Goal: Information Seeking & Learning: Learn about a topic

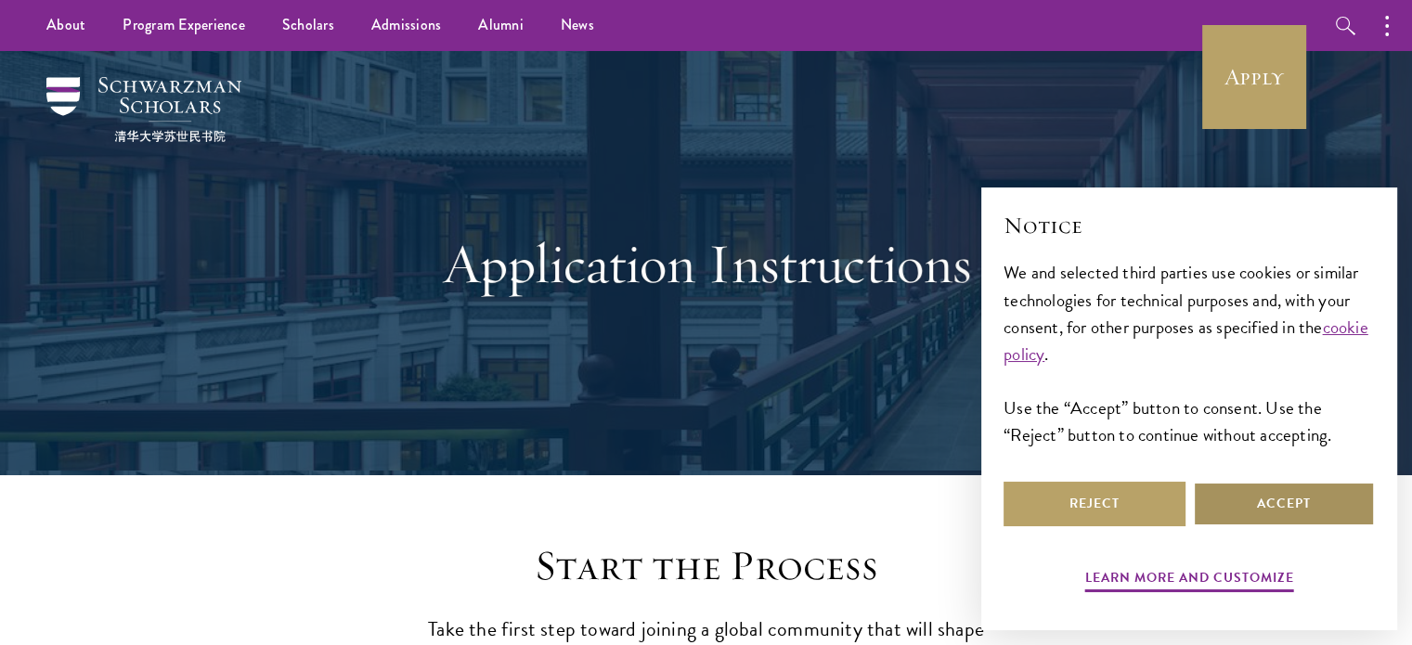
click at [1259, 524] on button "Accept" at bounding box center [1284, 504] width 182 height 45
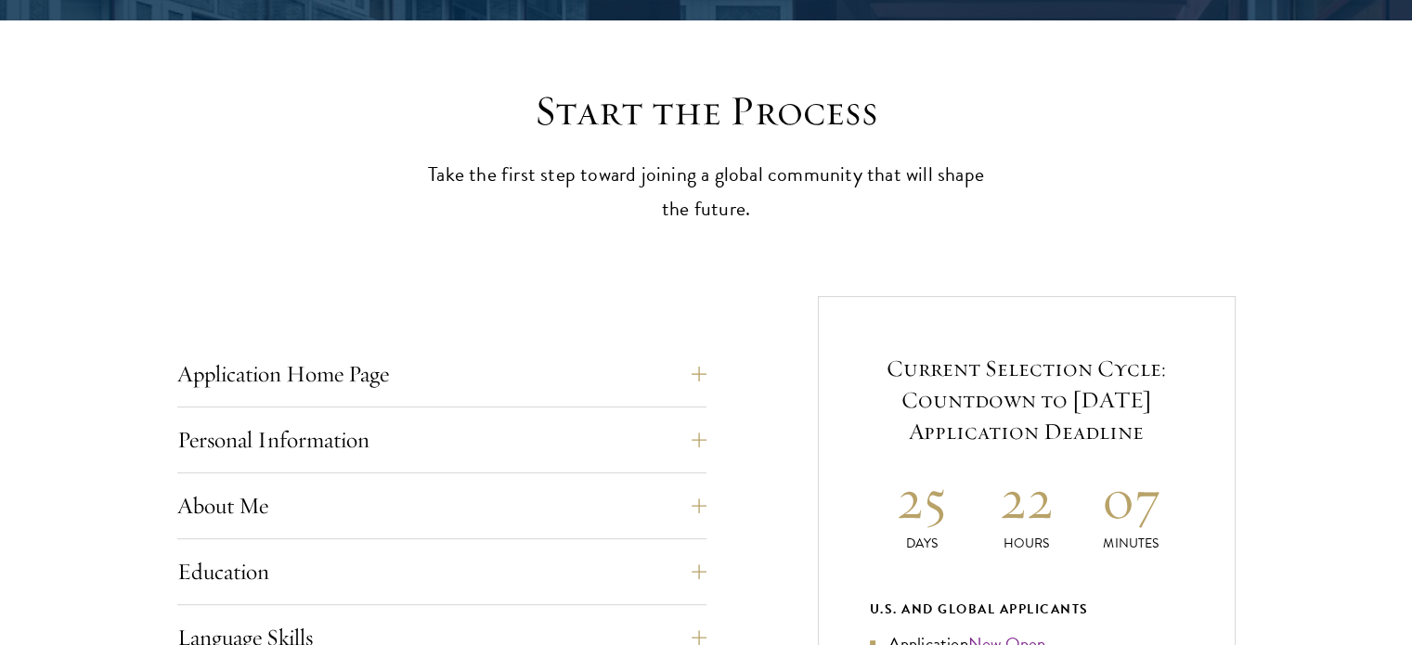
scroll to position [456, 0]
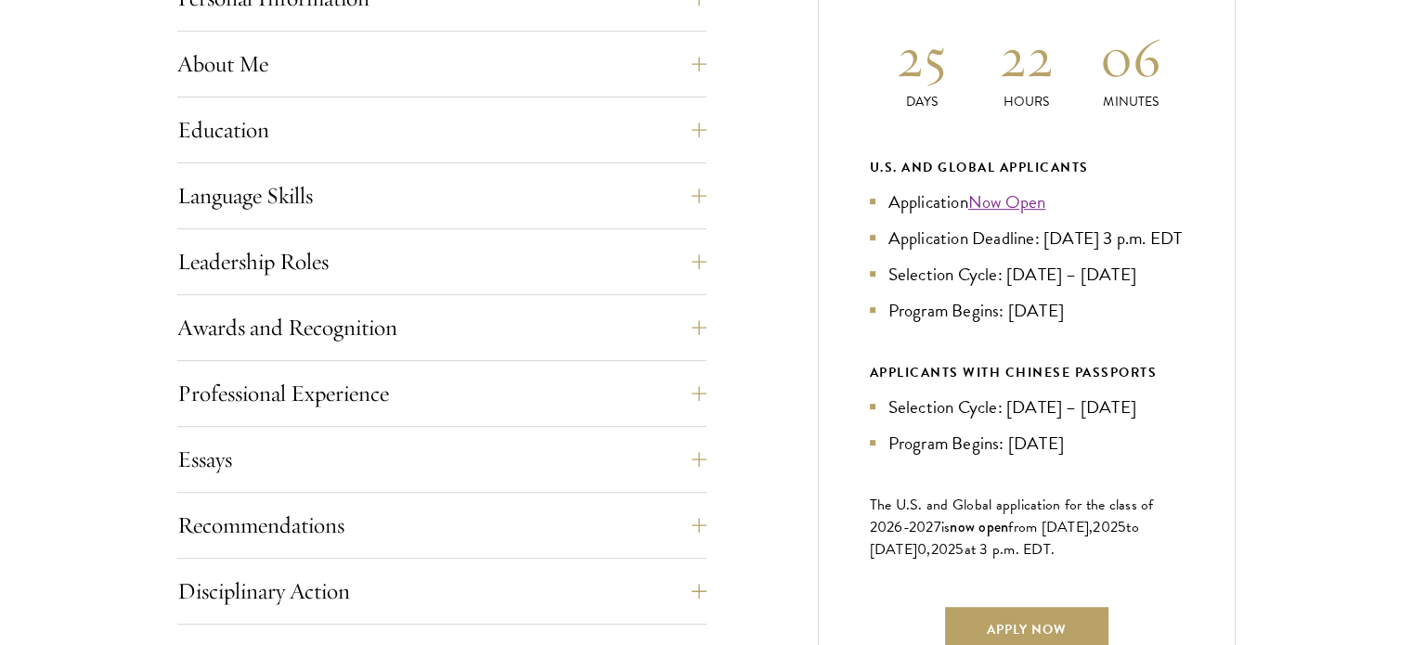
click at [1076, 457] on li "Program Begins: Aug 2026" at bounding box center [1027, 443] width 314 height 27
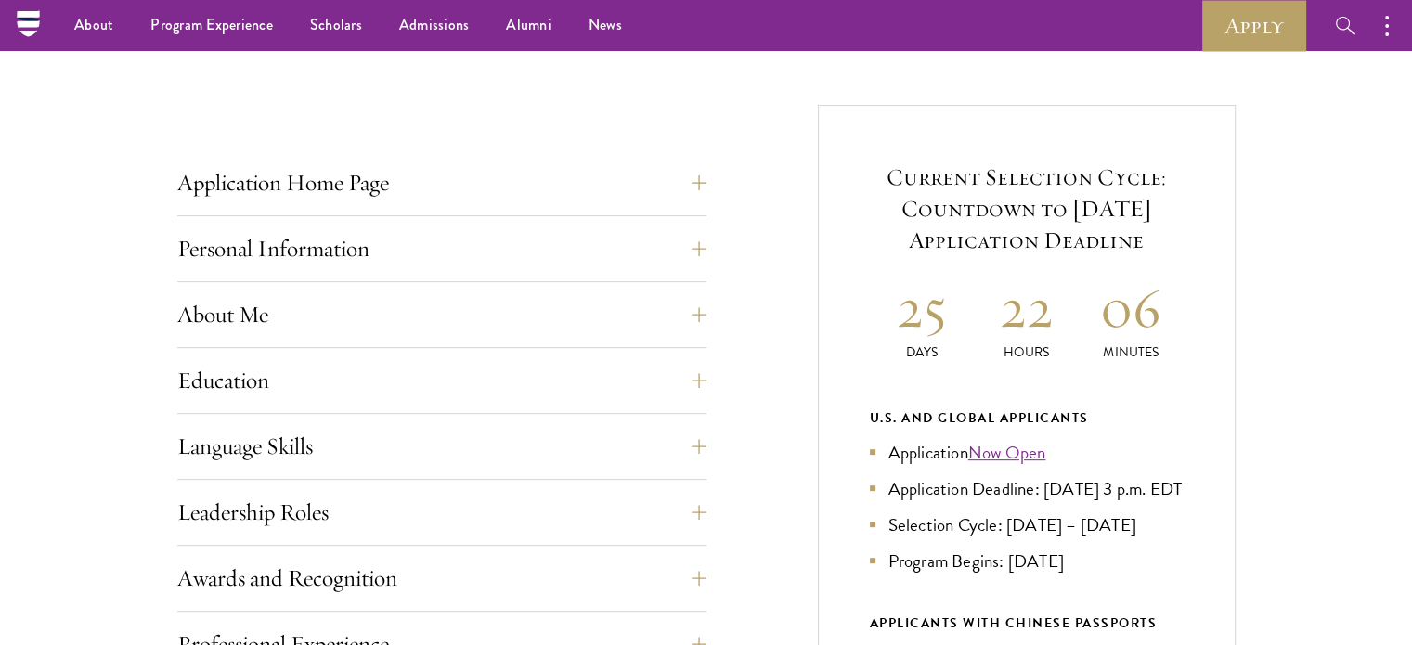
scroll to position [646, 0]
click at [706, 180] on button "Application Home Page" at bounding box center [455, 183] width 529 height 45
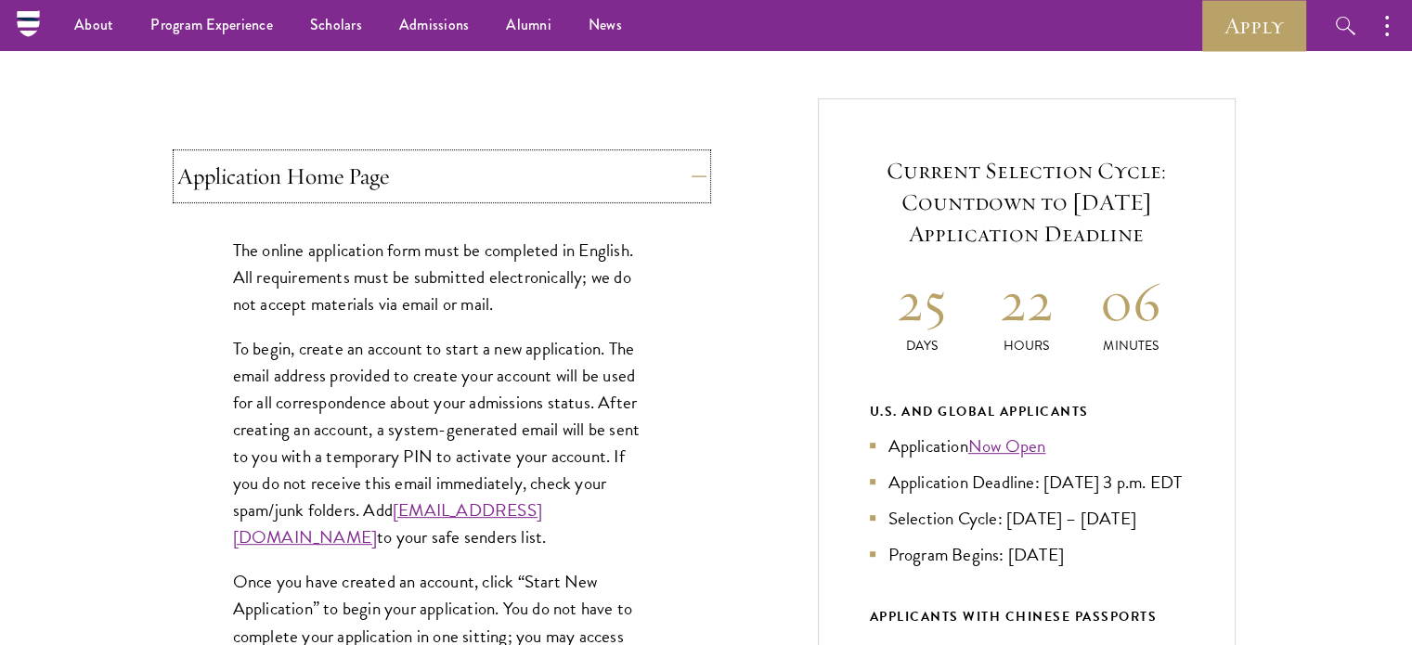
scroll to position [649, 0]
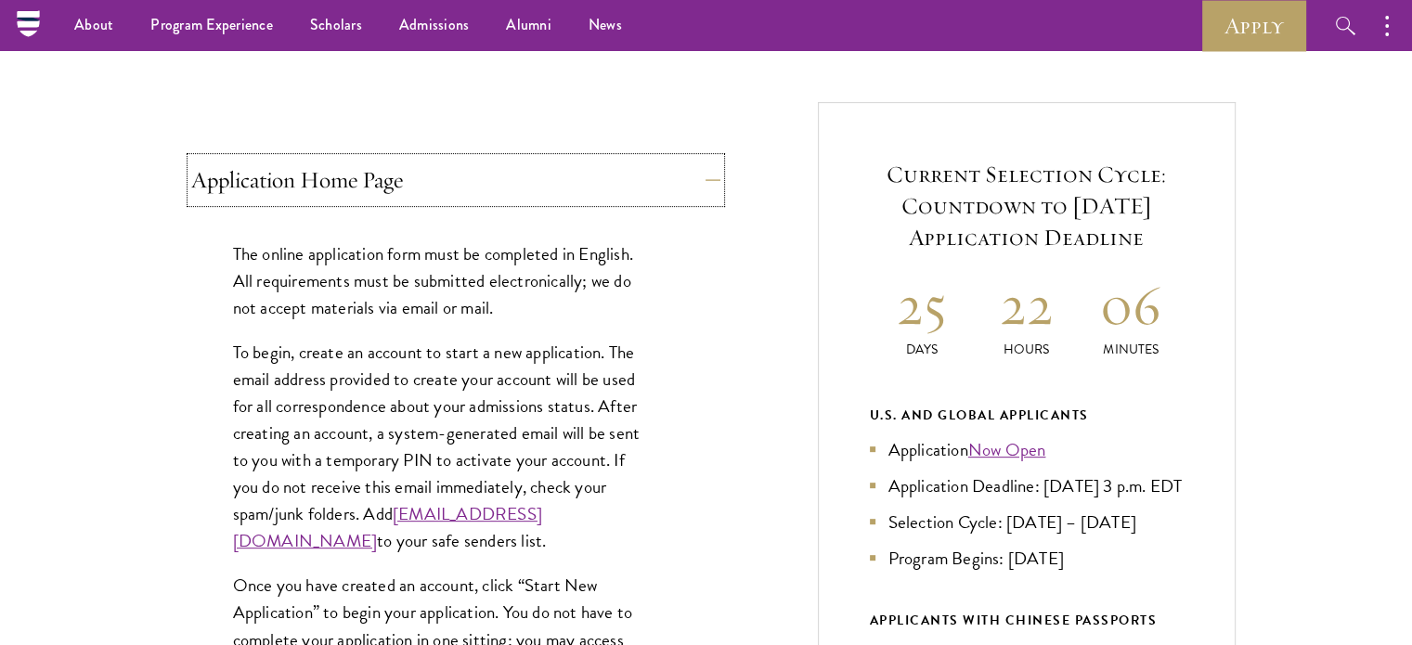
click at [682, 192] on button "Application Home Page" at bounding box center [455, 180] width 529 height 45
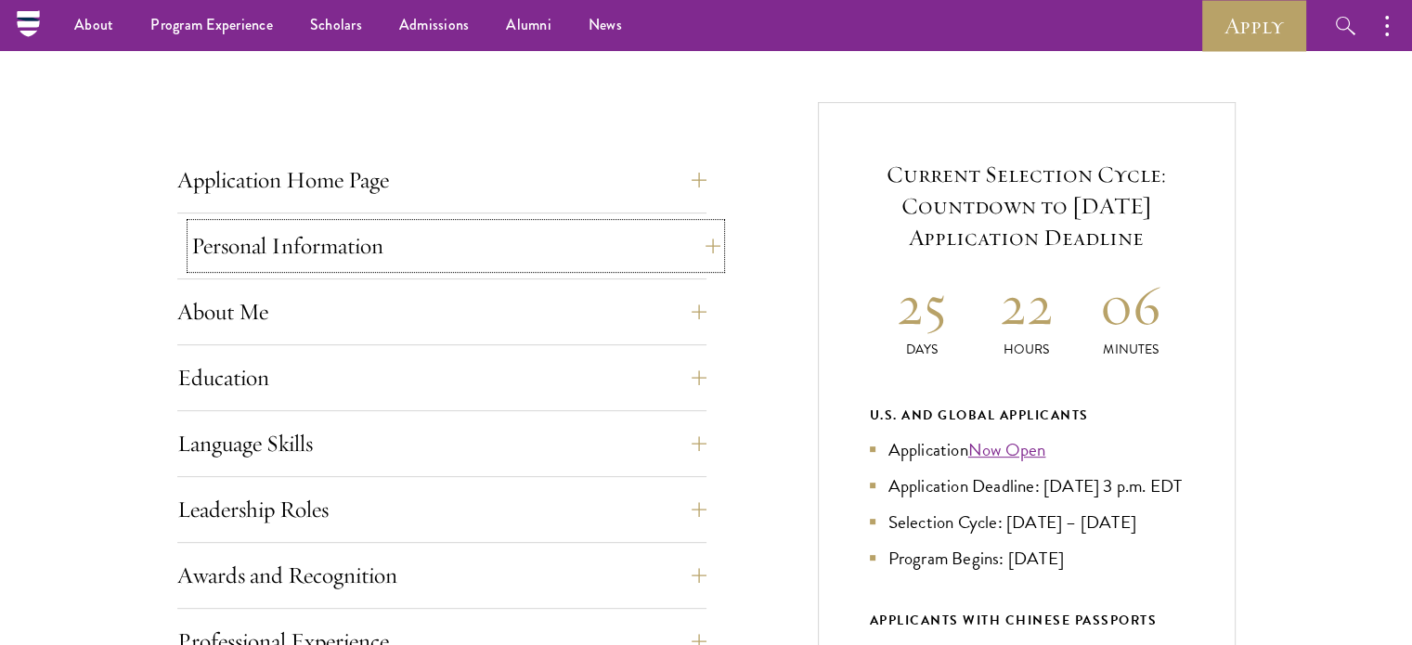
click at [683, 248] on button "Personal Information" at bounding box center [455, 246] width 529 height 45
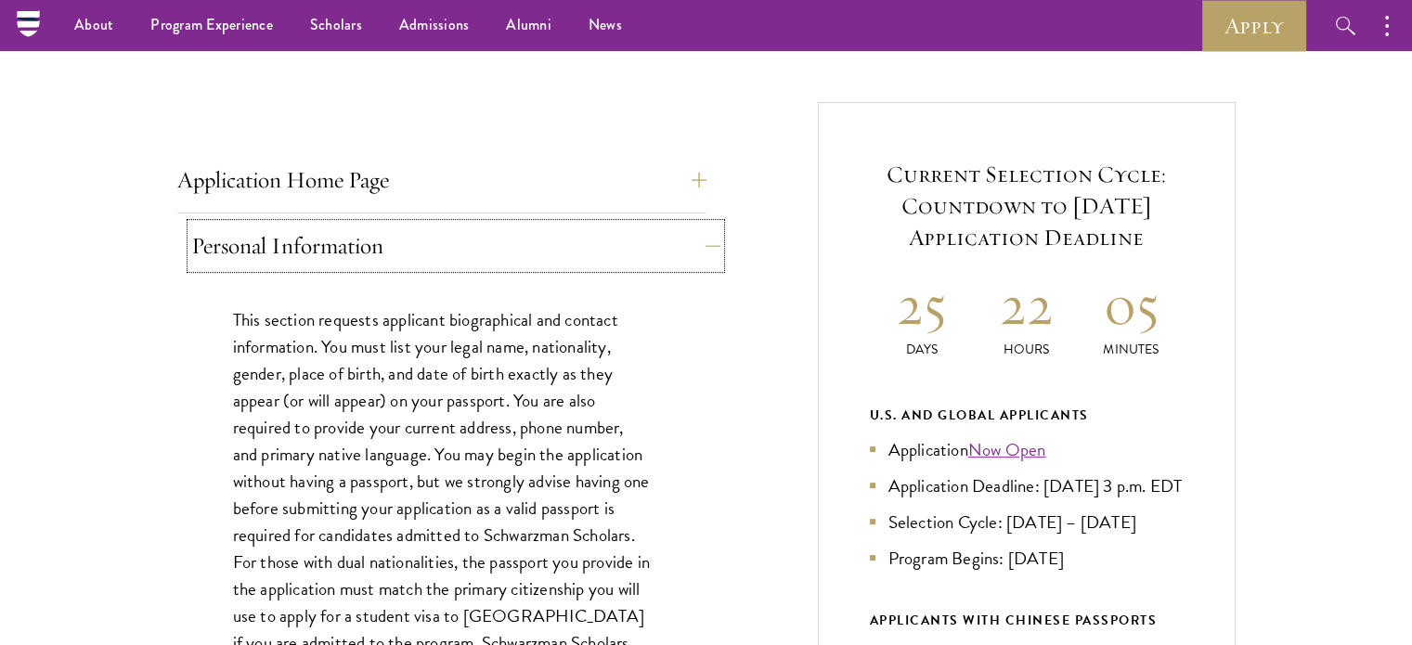
click at [683, 248] on button "Personal Information" at bounding box center [455, 246] width 529 height 45
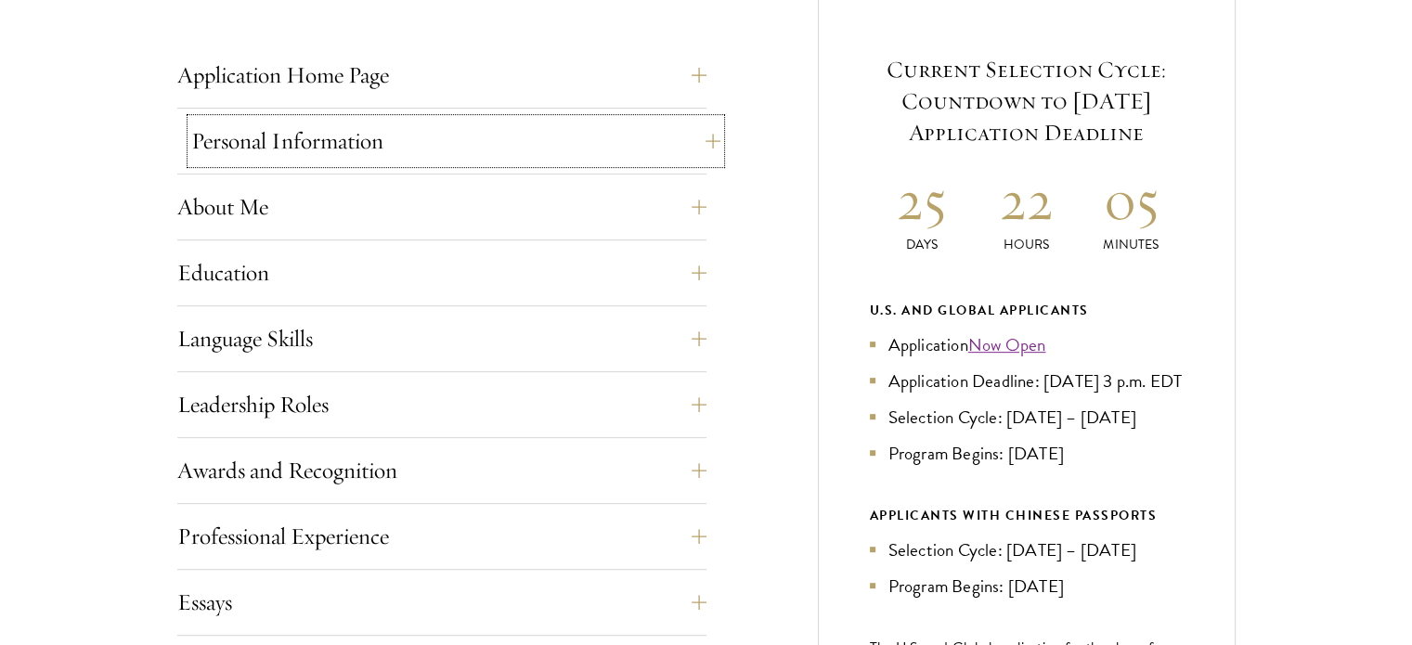
scroll to position [758, 0]
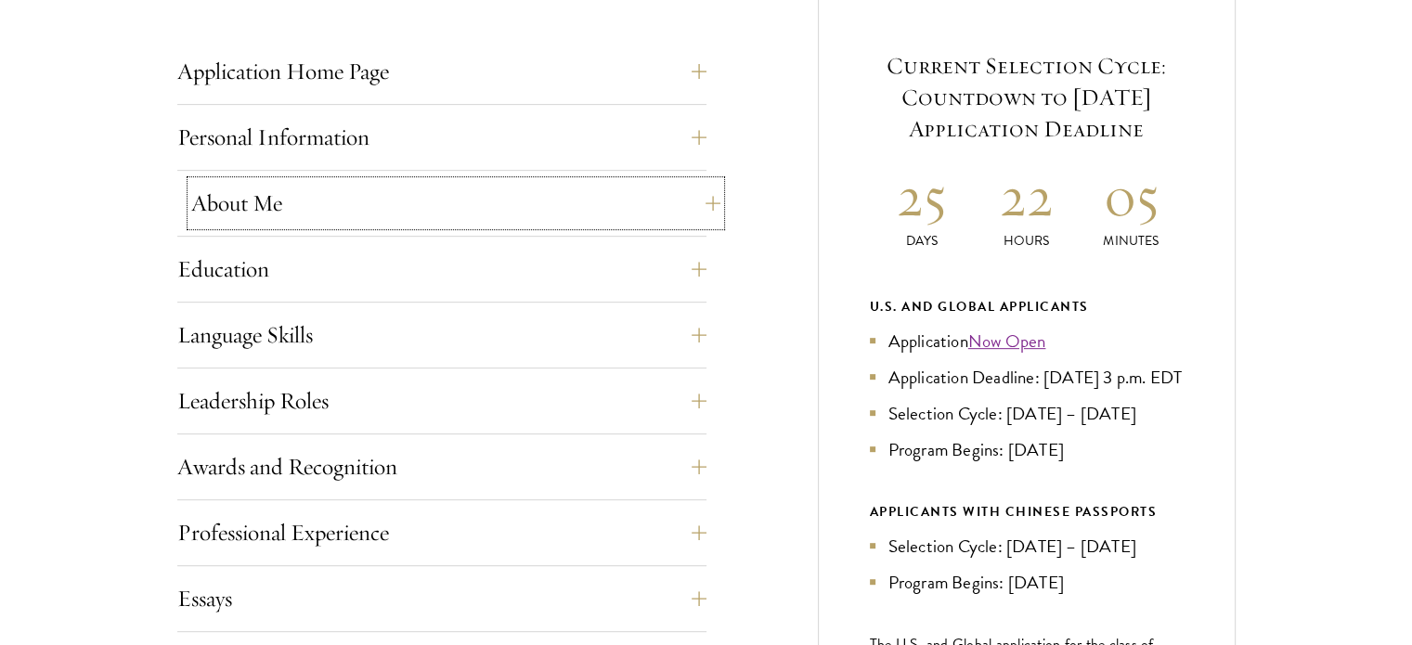
click at [674, 207] on button "About Me" at bounding box center [455, 203] width 529 height 45
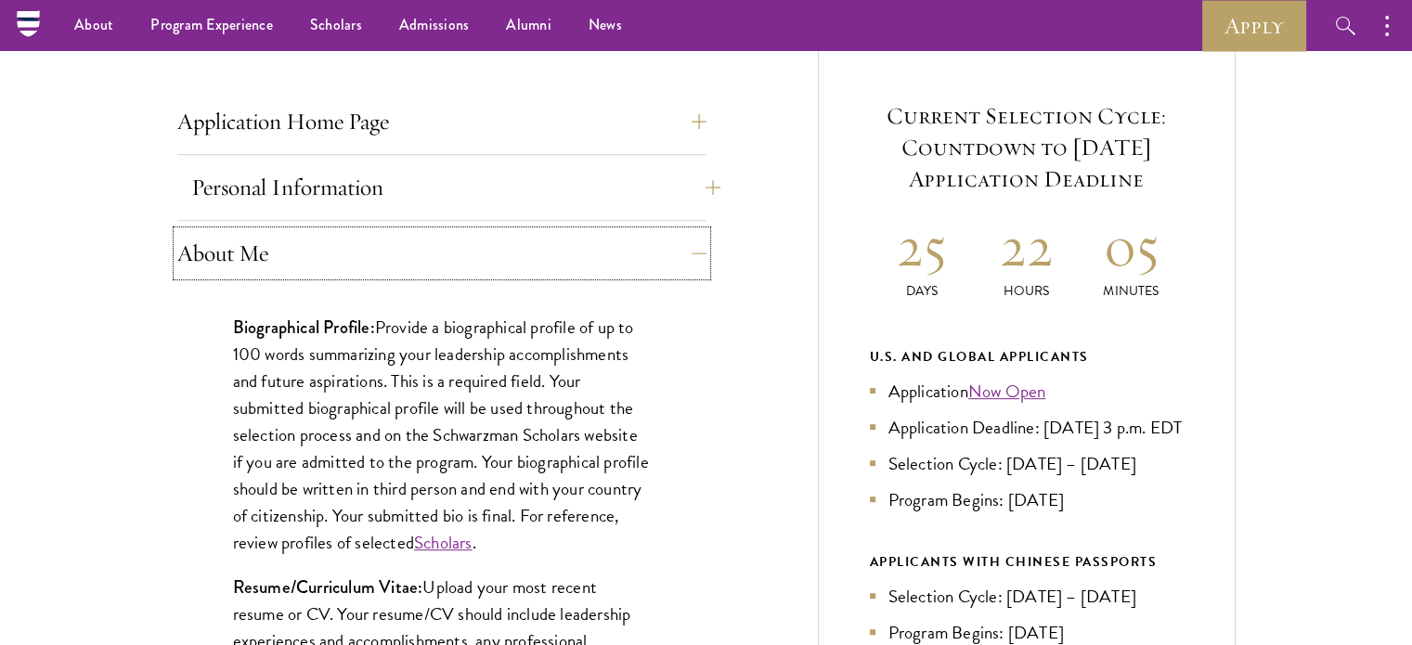
scroll to position [689, 0]
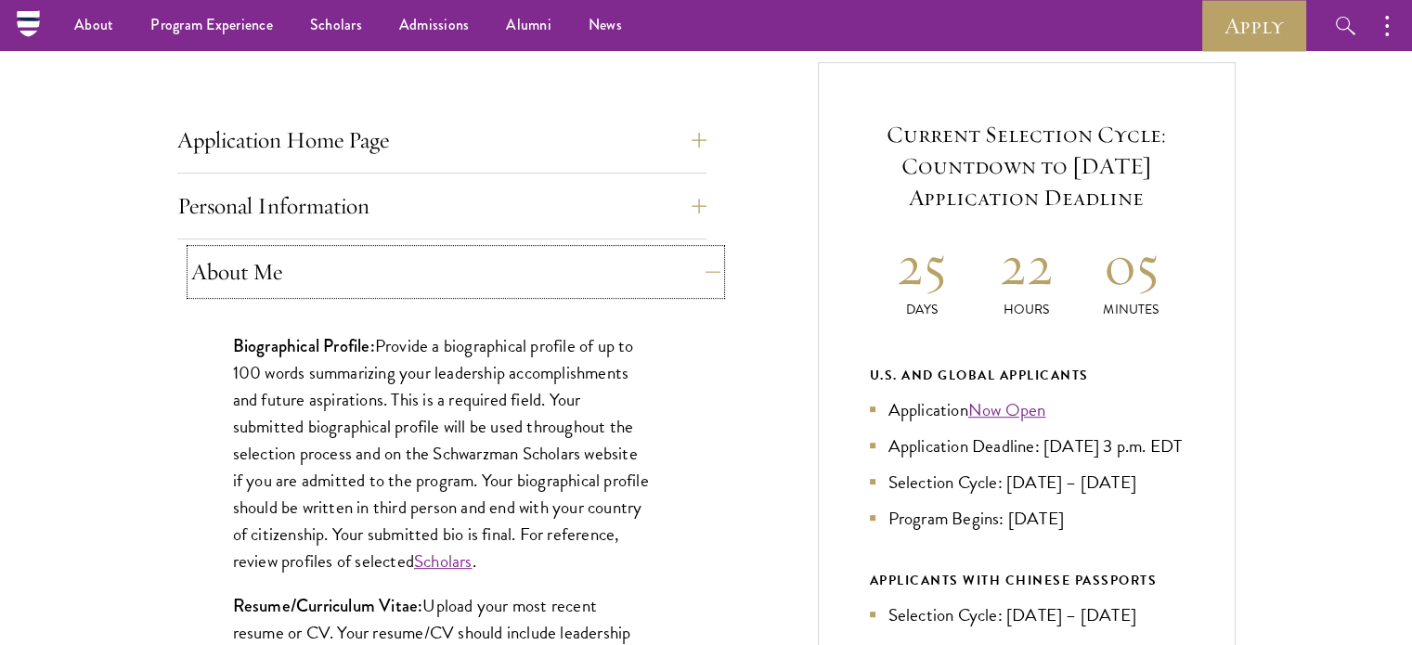
click at [643, 274] on button "About Me" at bounding box center [455, 272] width 529 height 45
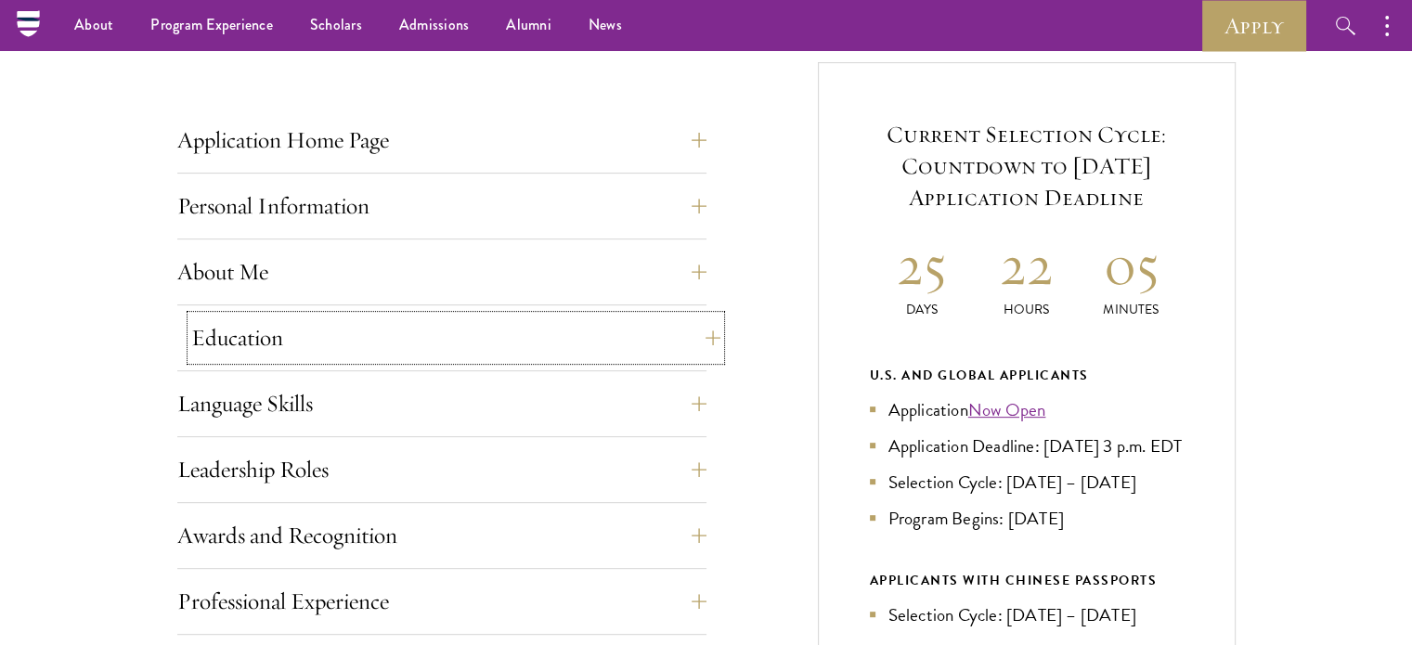
click at [345, 326] on button "Education" at bounding box center [455, 338] width 529 height 45
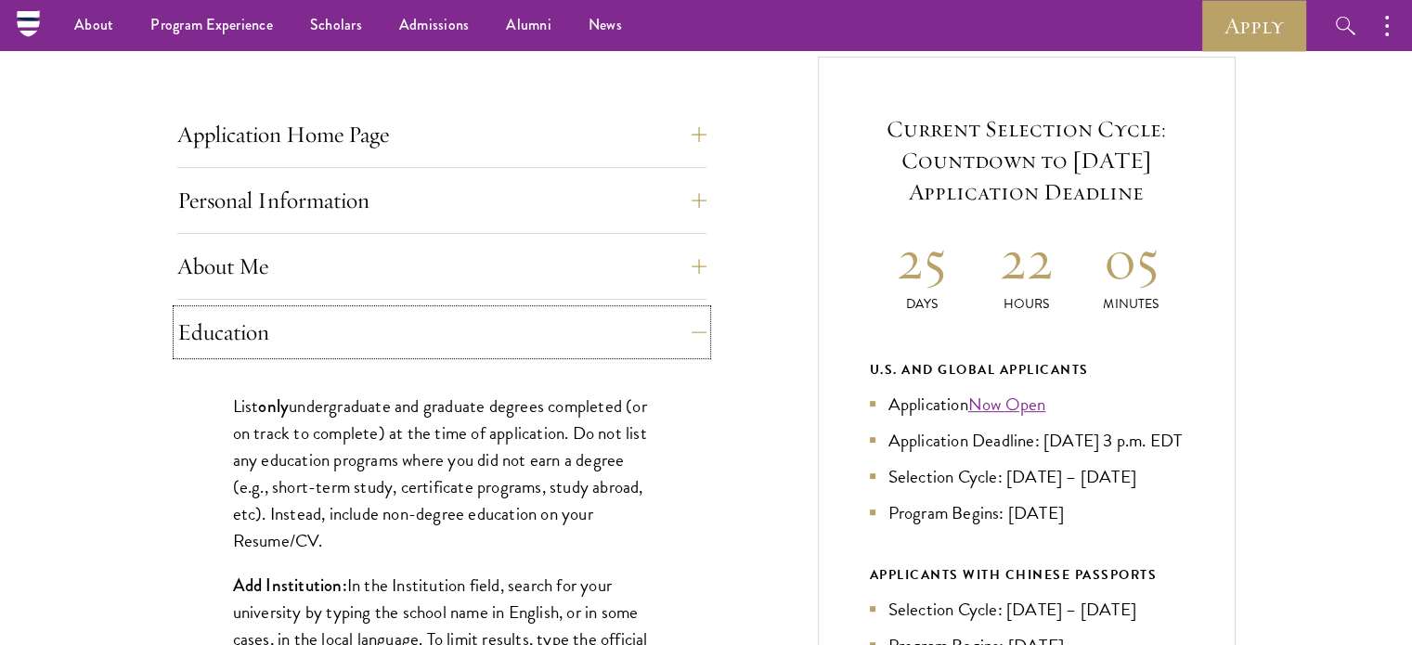
scroll to position [691, 0]
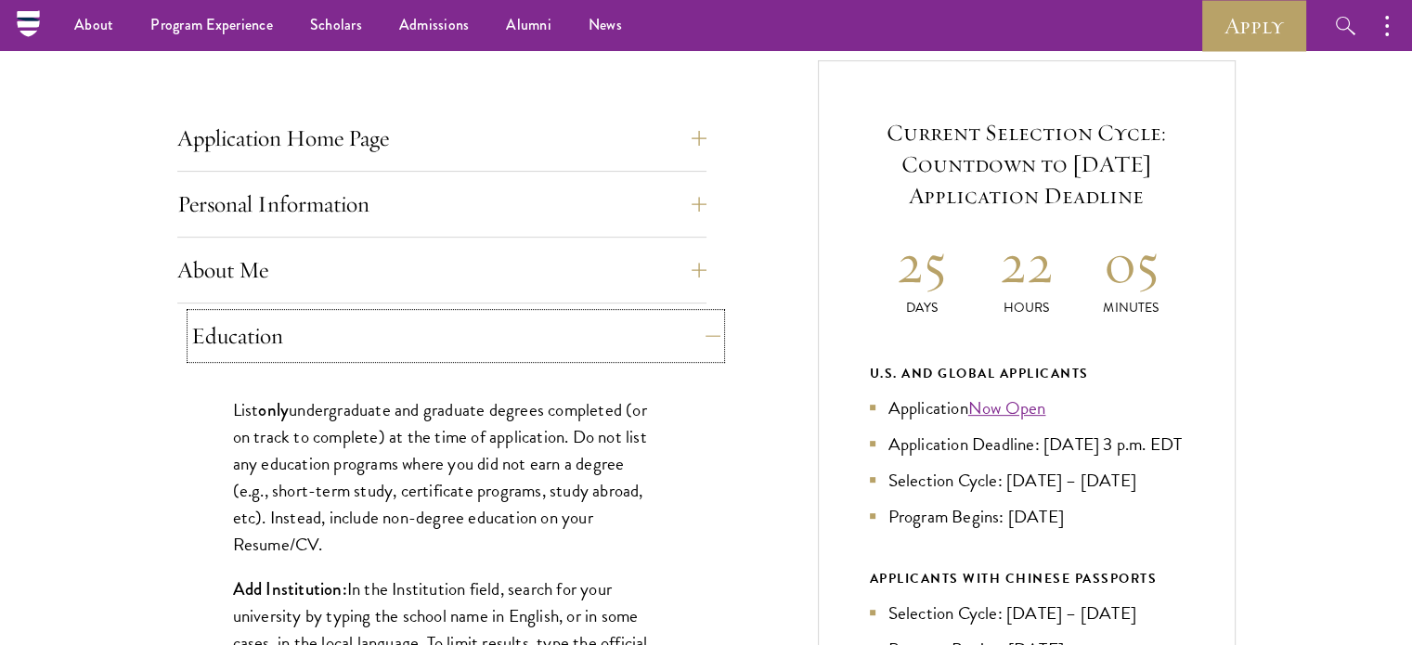
click at [500, 337] on button "Education" at bounding box center [455, 336] width 529 height 45
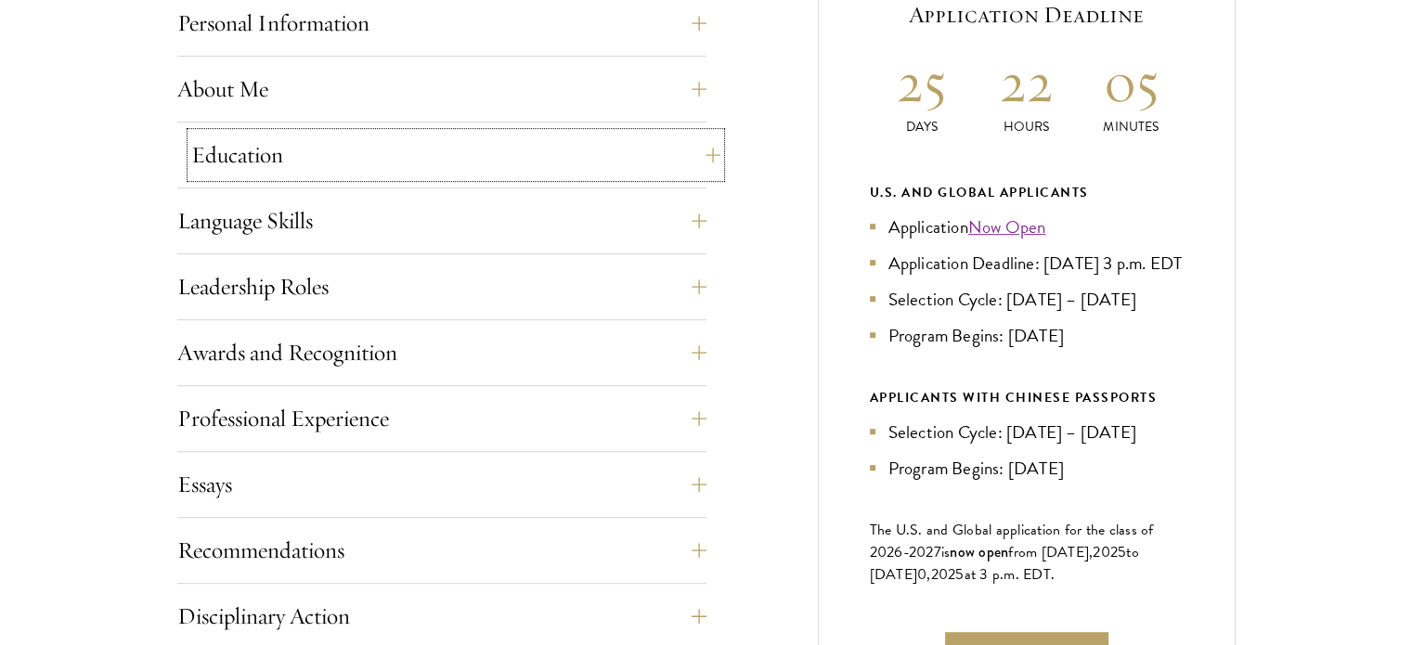
scroll to position [884, 0]
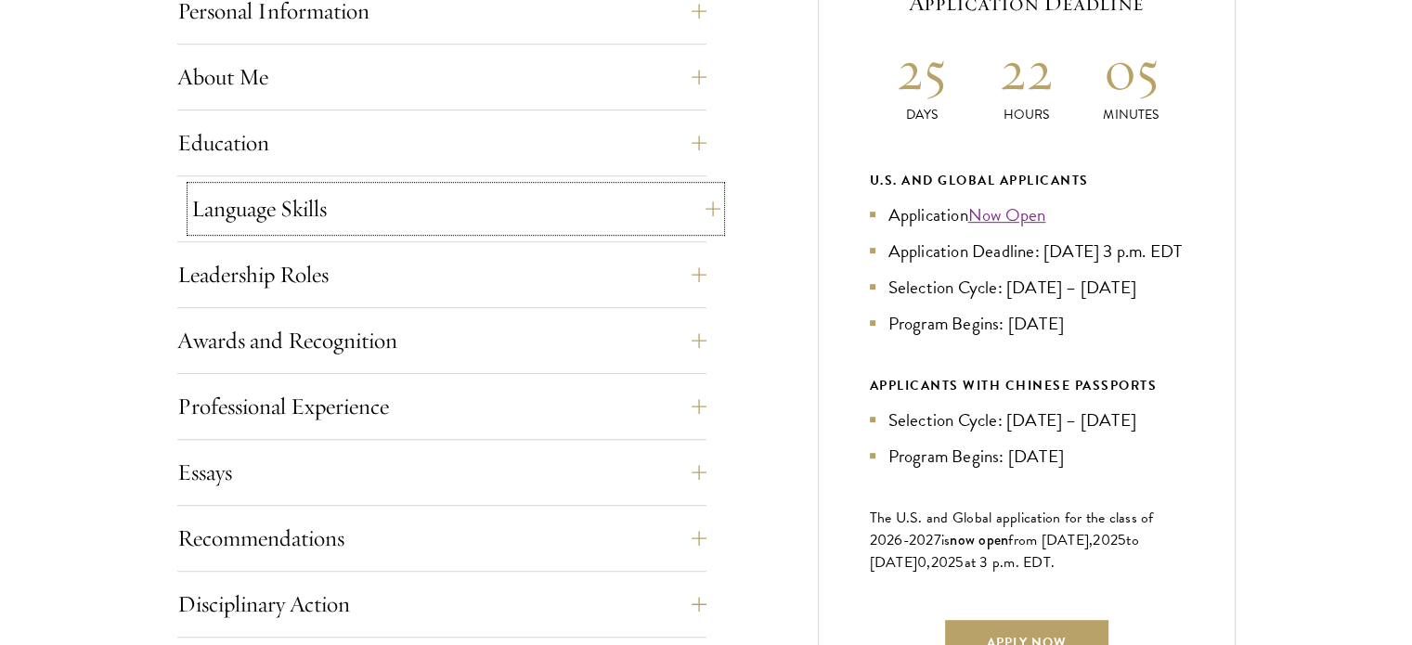
click at [436, 214] on button "Language Skills" at bounding box center [455, 209] width 529 height 45
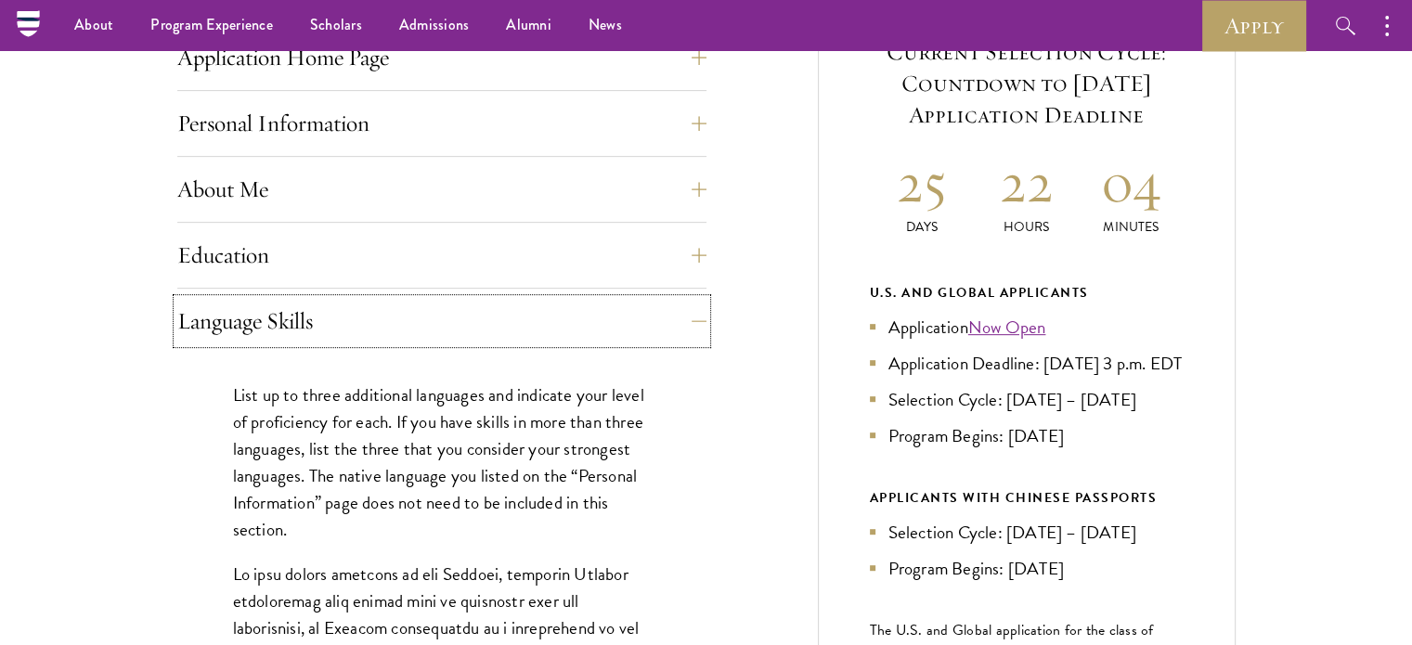
scroll to position [764, 0]
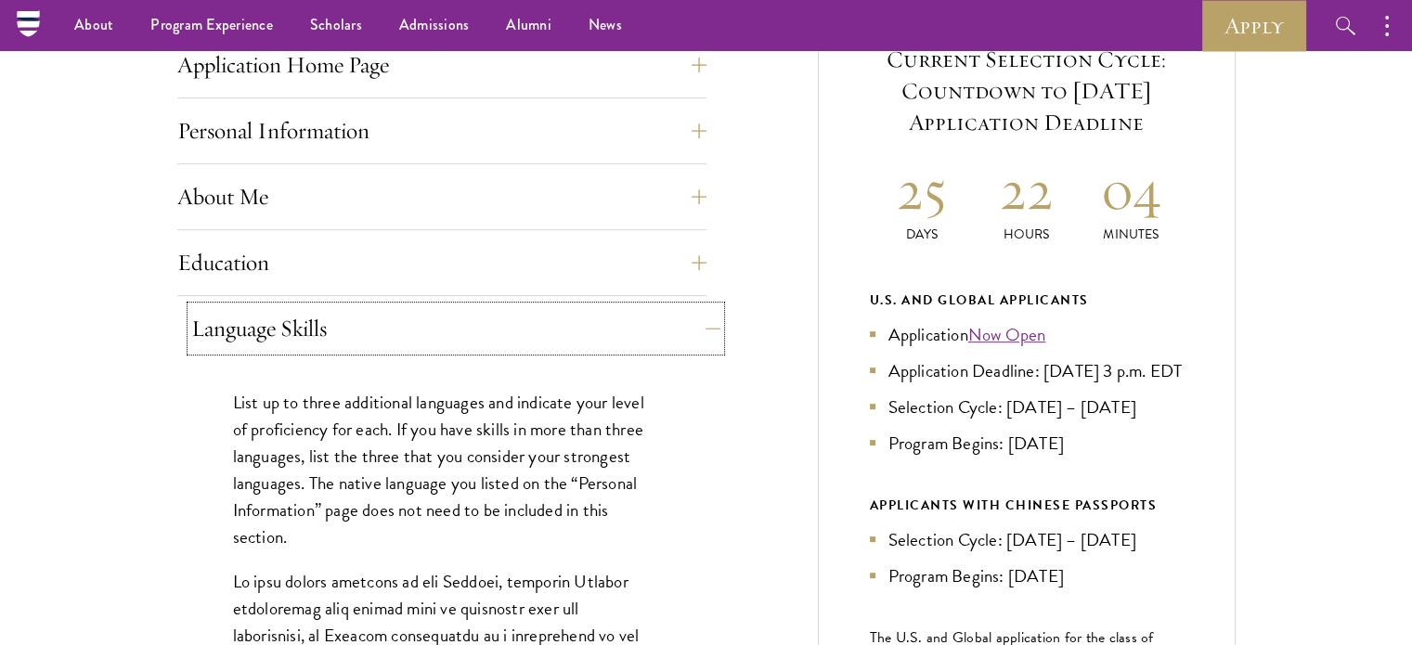
click at [676, 342] on button "Language Skills" at bounding box center [455, 328] width 529 height 45
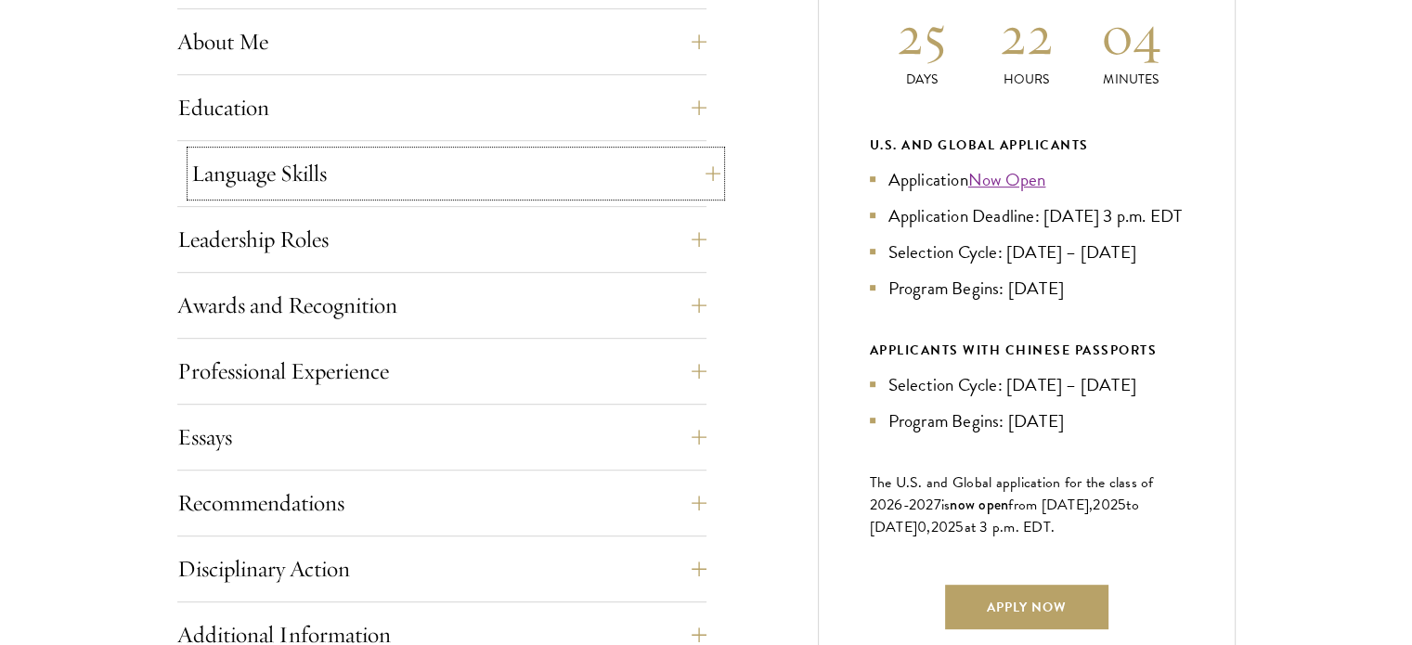
scroll to position [920, 0]
click at [657, 224] on button "Leadership Roles" at bounding box center [455, 238] width 529 height 45
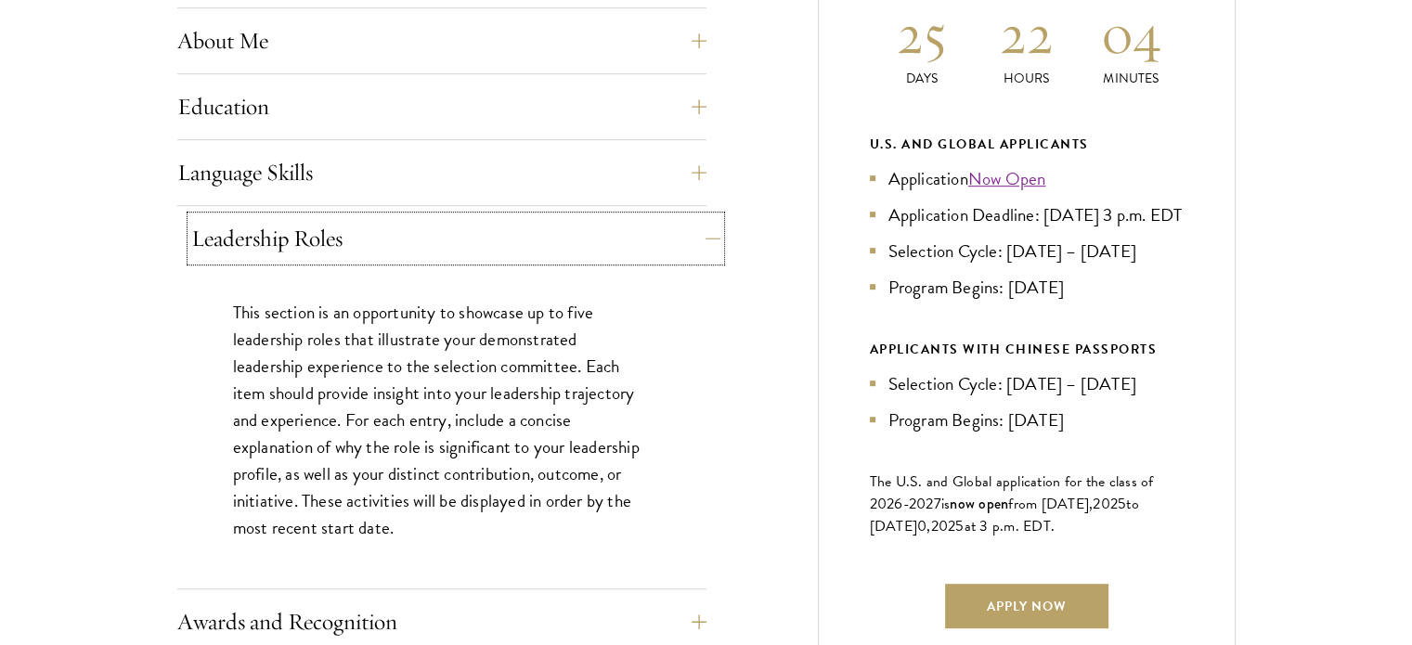
click at [657, 224] on button "Leadership Roles" at bounding box center [455, 238] width 529 height 45
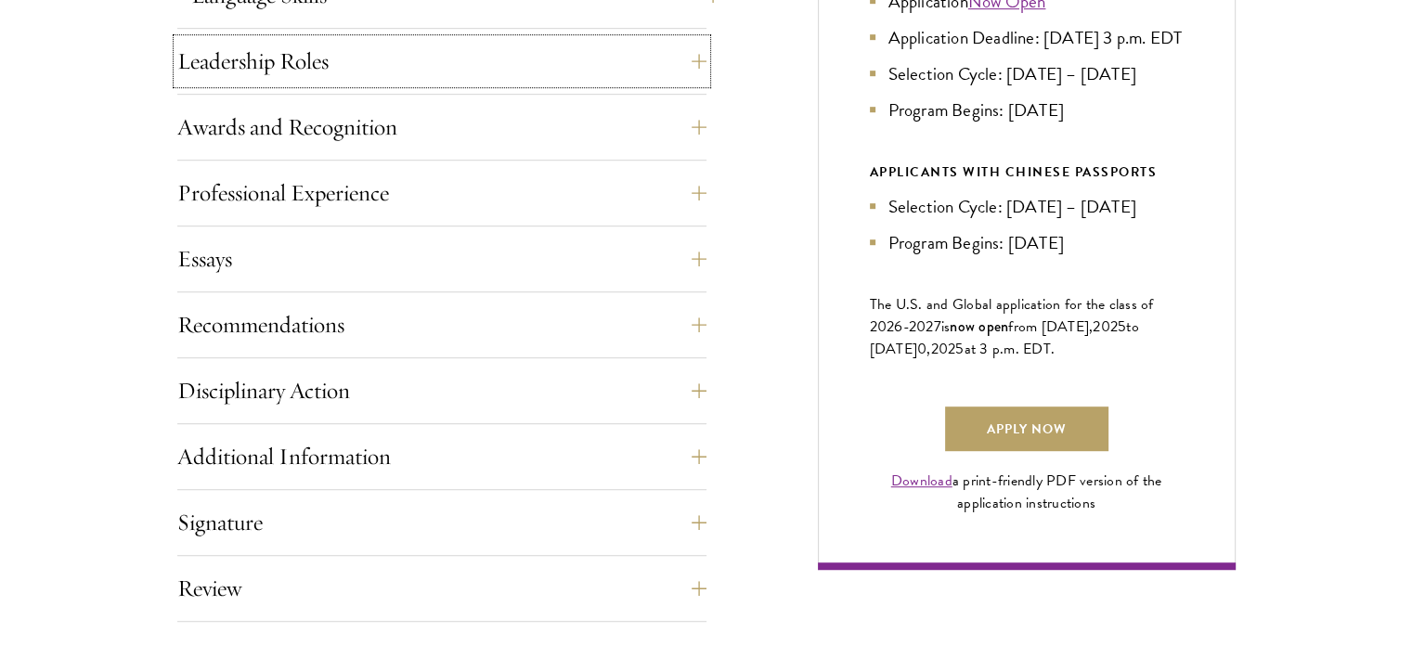
scroll to position [1098, 0]
click at [628, 120] on button "Awards and Recognition" at bounding box center [455, 126] width 529 height 45
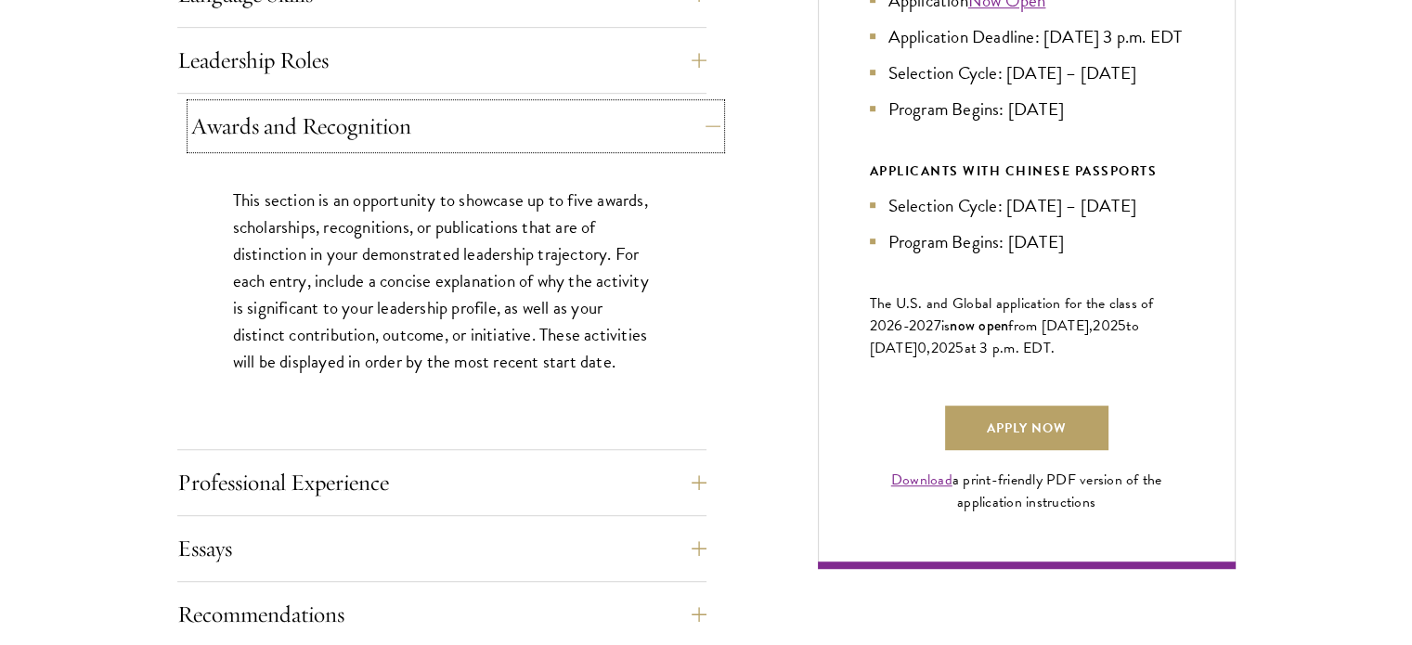
click at [628, 120] on button "Awards and Recognition" at bounding box center [455, 126] width 529 height 45
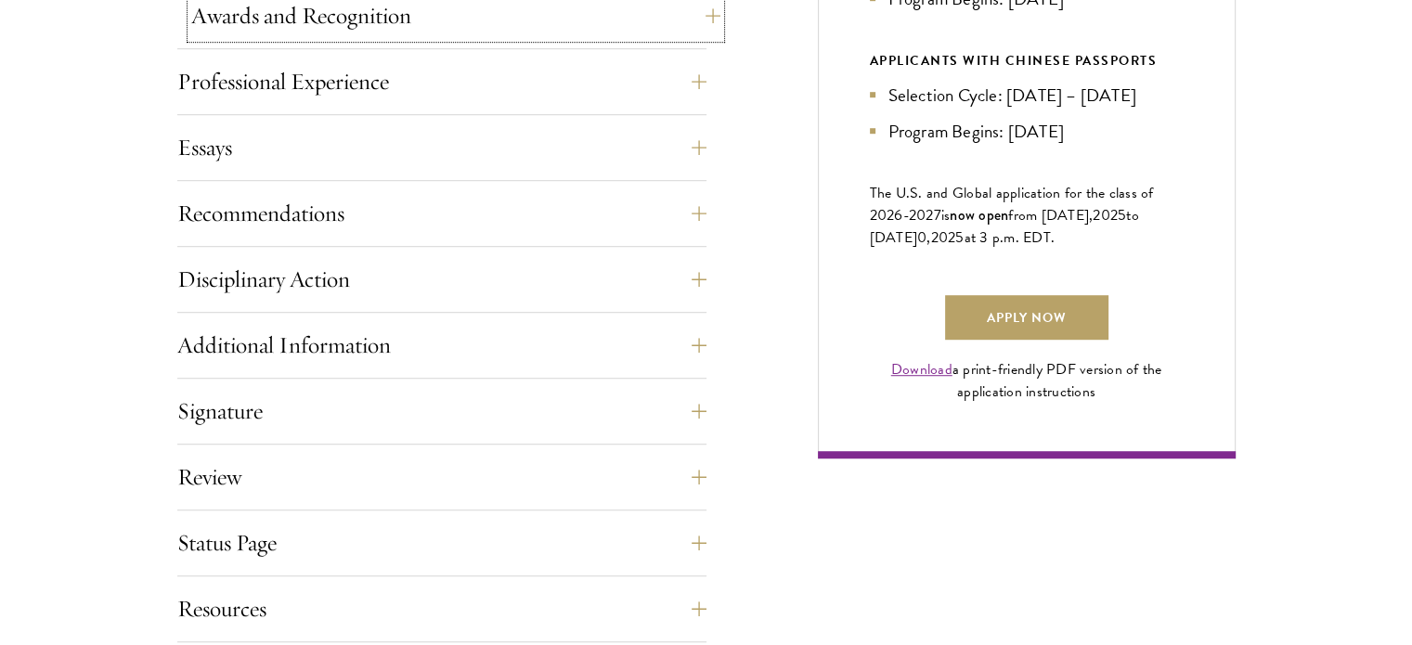
scroll to position [1228, 0]
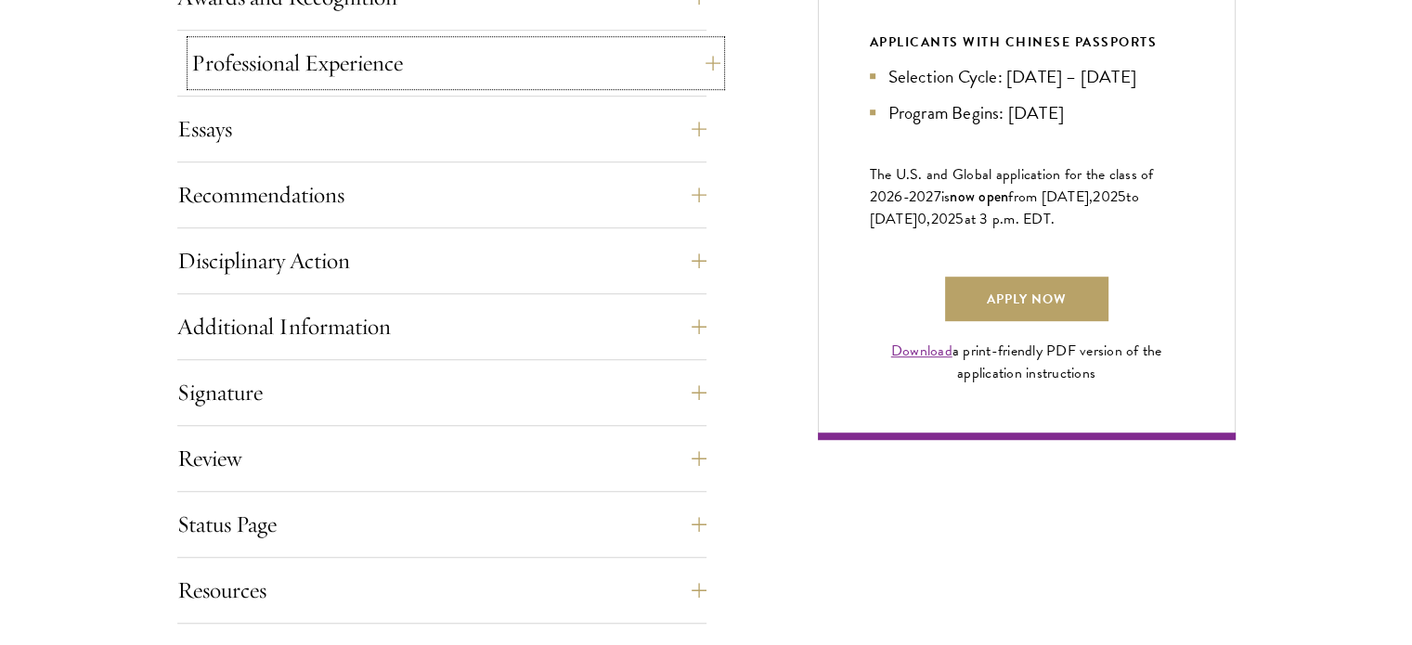
click at [527, 70] on button "Professional Experience" at bounding box center [455, 63] width 529 height 45
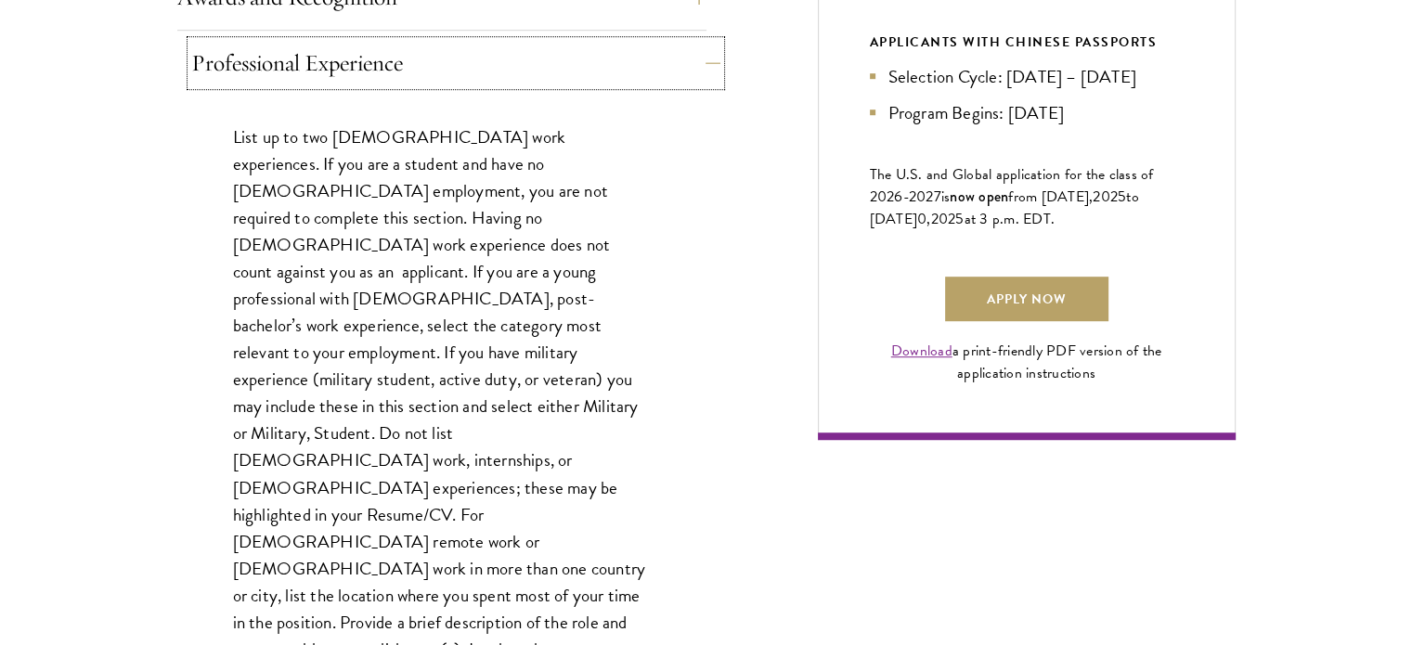
click at [527, 70] on button "Professional Experience" at bounding box center [455, 63] width 529 height 45
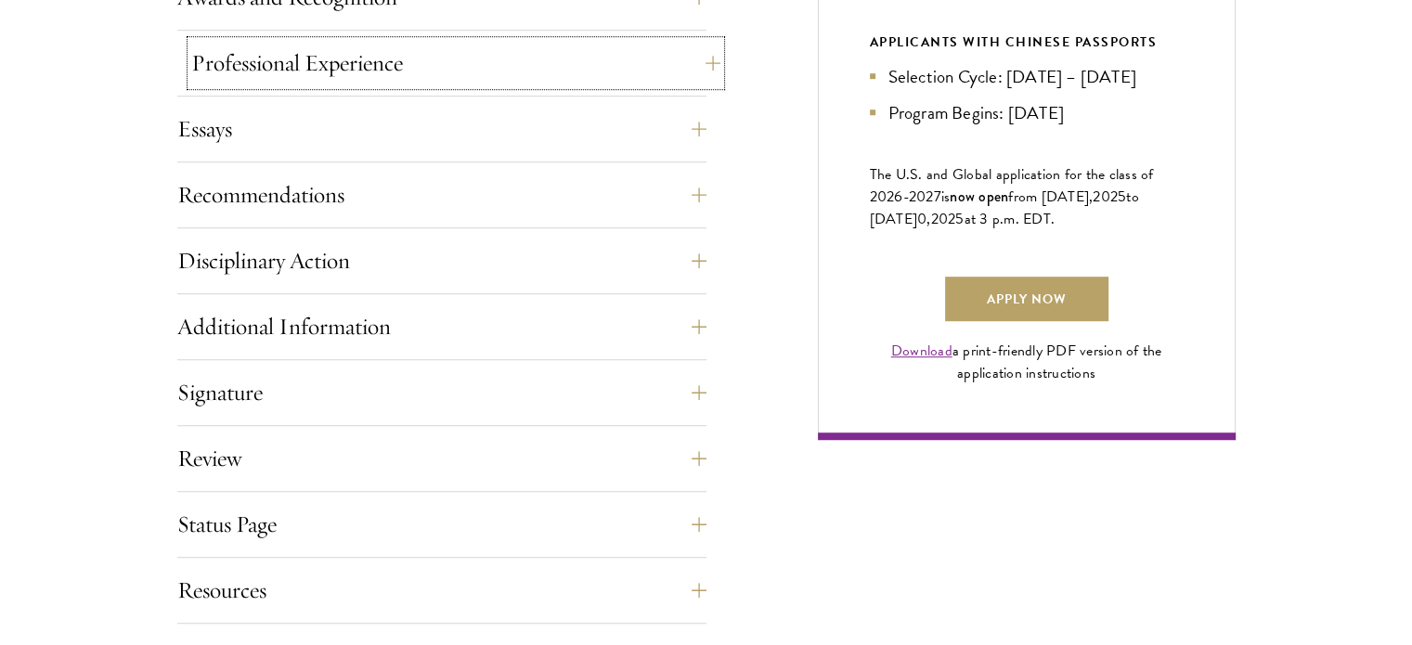
click at [527, 70] on button "Professional Experience" at bounding box center [455, 63] width 529 height 45
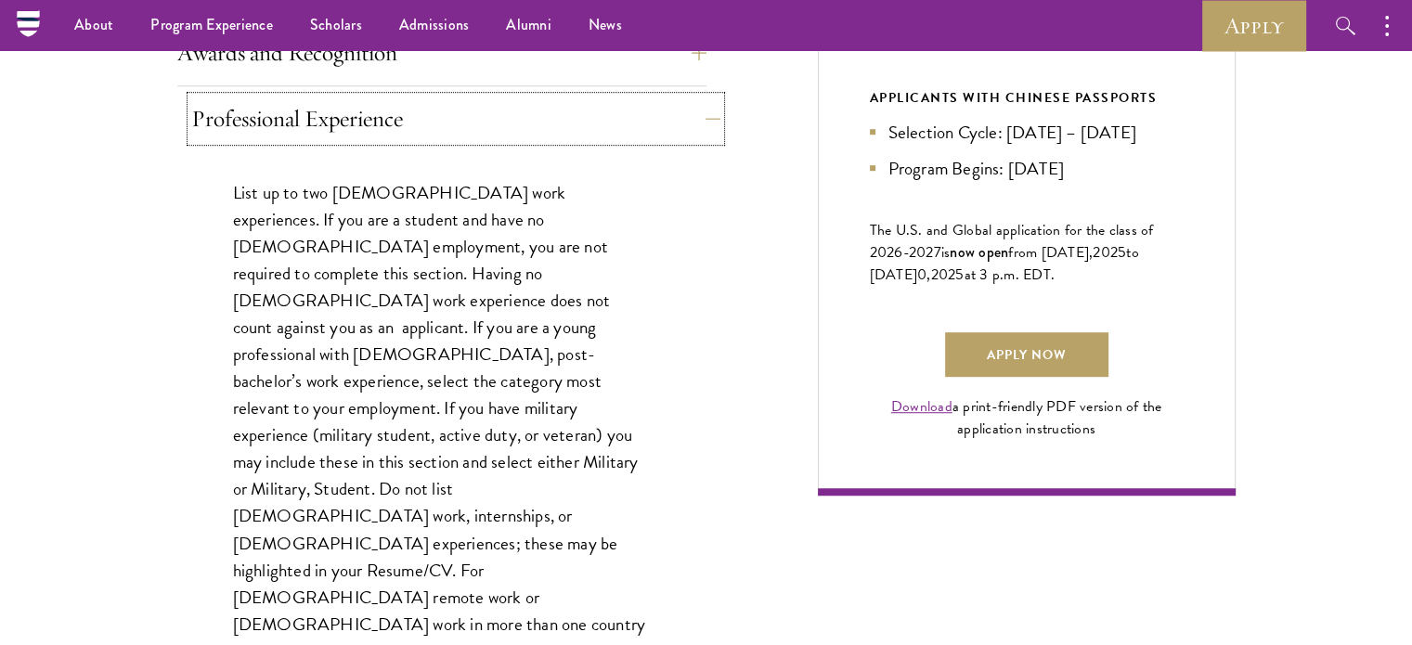
scroll to position [1163, 0]
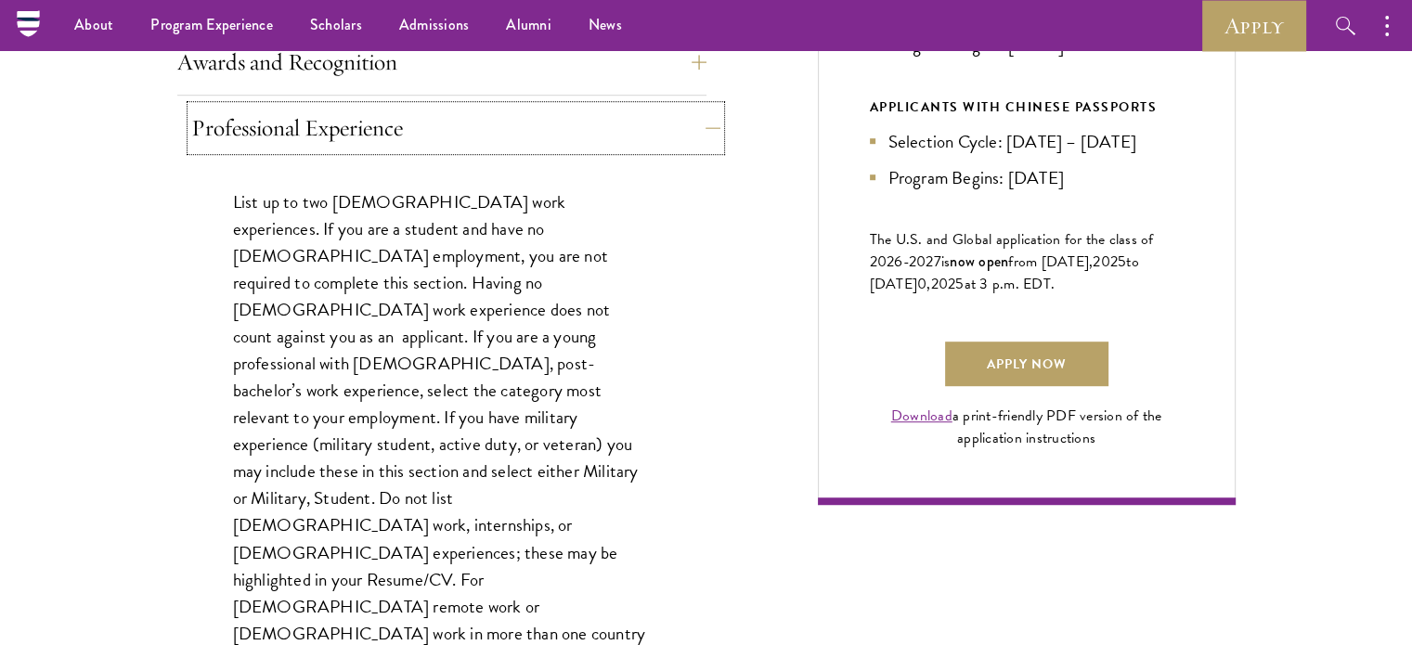
click at [509, 133] on button "Professional Experience" at bounding box center [455, 128] width 529 height 45
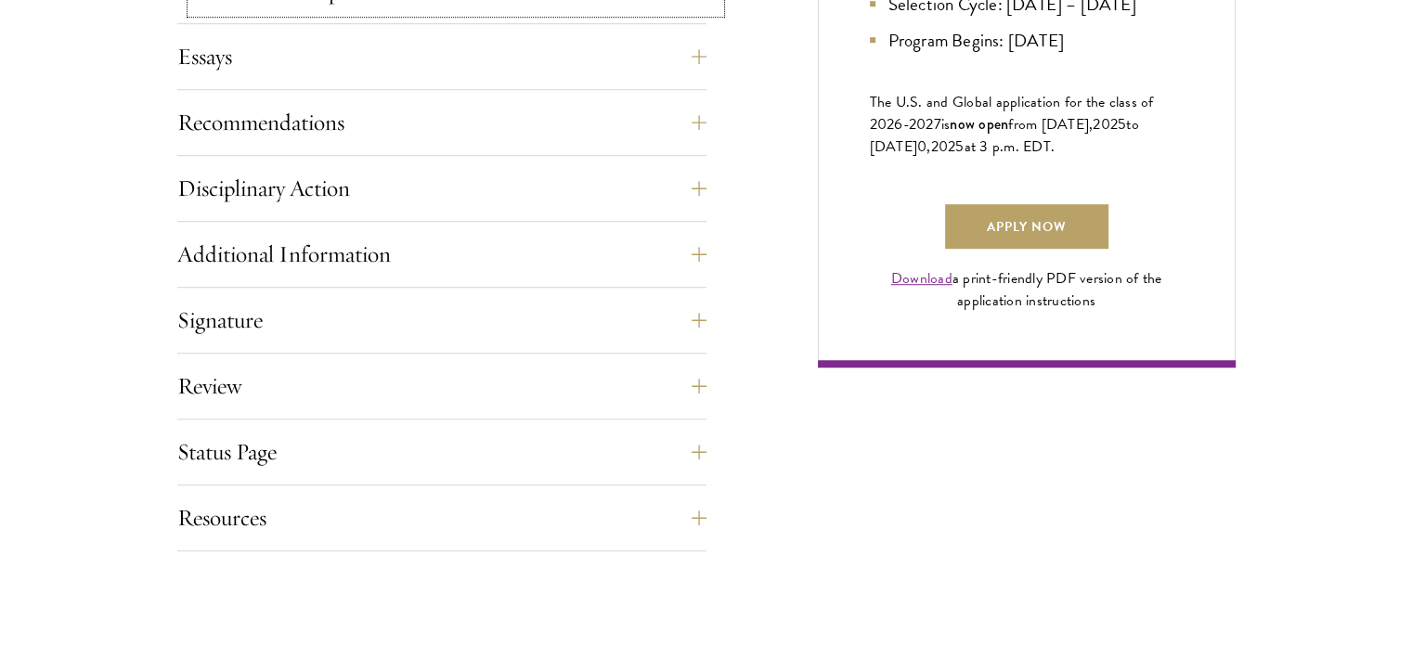
scroll to position [1302, 0]
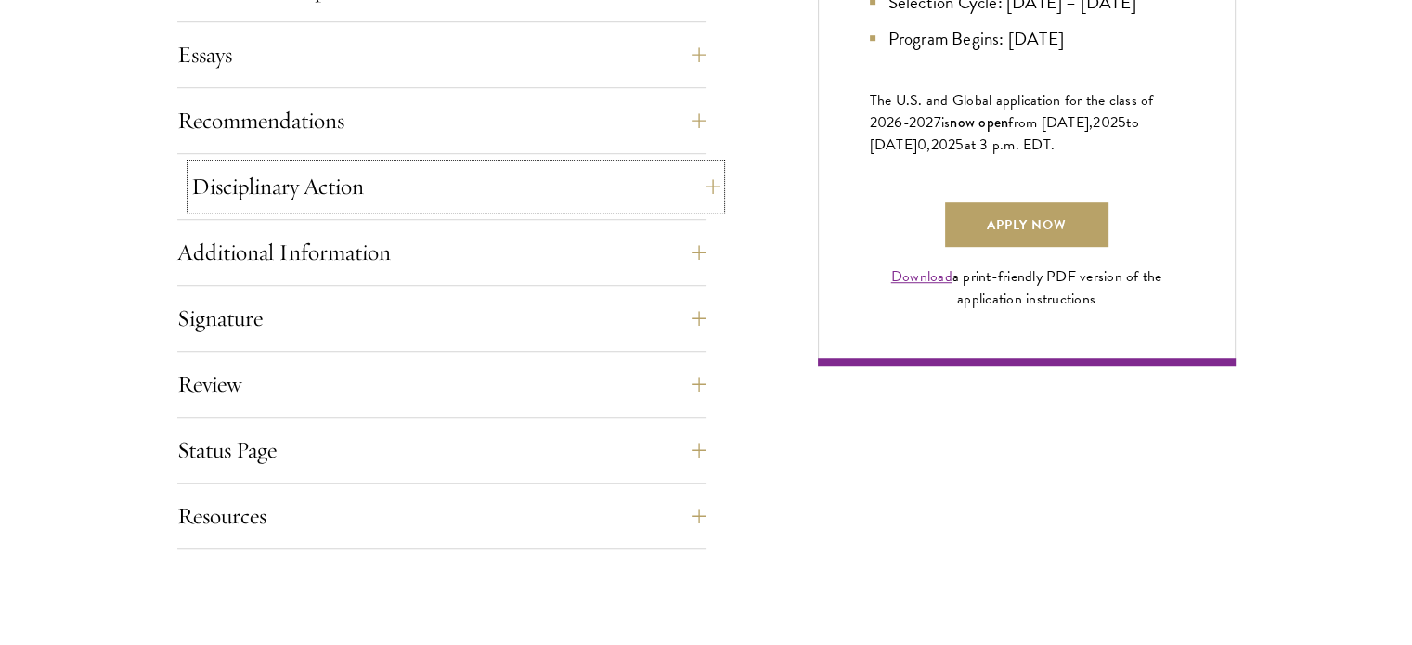
click at [466, 172] on button "Disciplinary Action" at bounding box center [455, 186] width 529 height 45
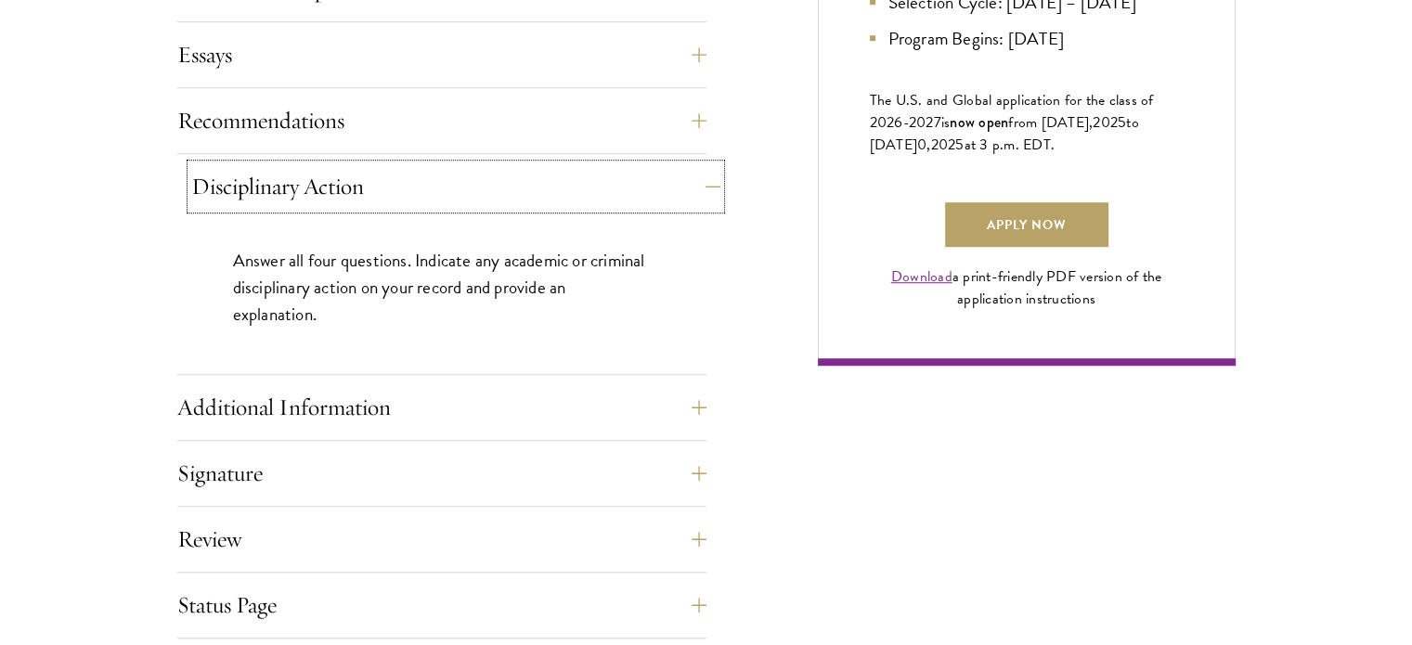
click at [466, 172] on button "Disciplinary Action" at bounding box center [455, 186] width 529 height 45
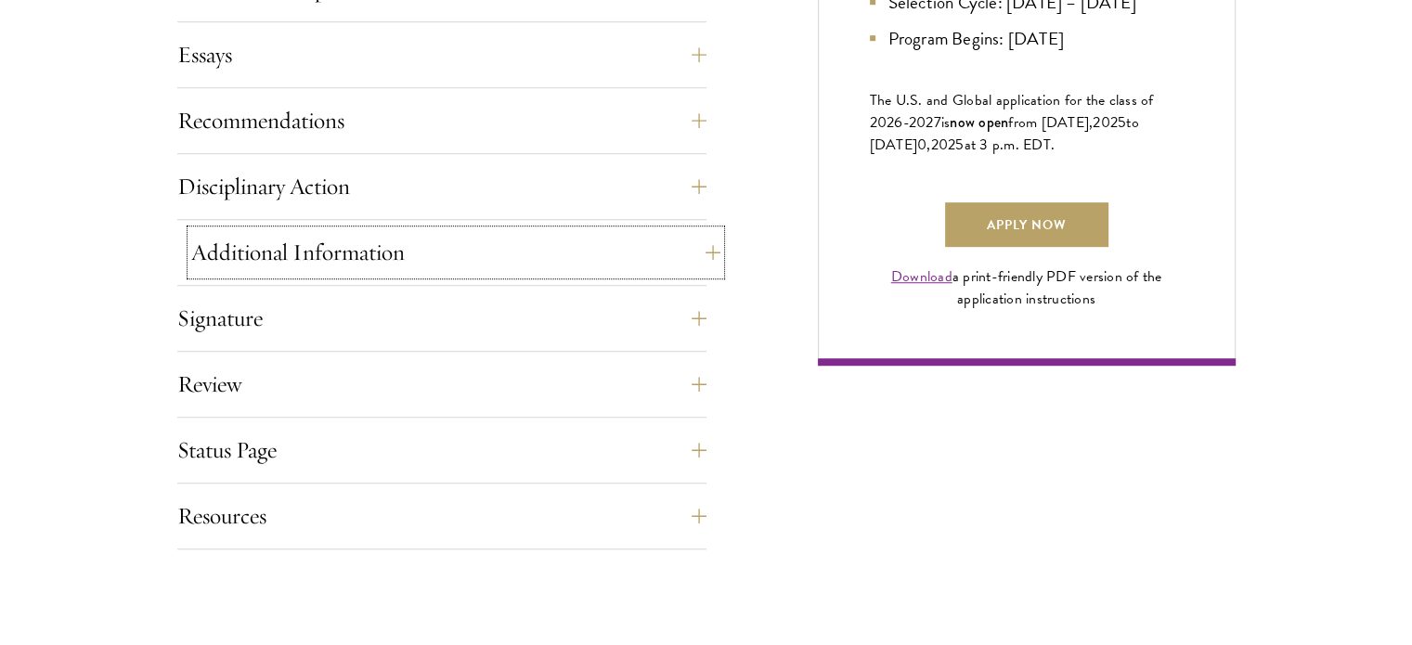
click at [404, 235] on button "Additional Information" at bounding box center [455, 252] width 529 height 45
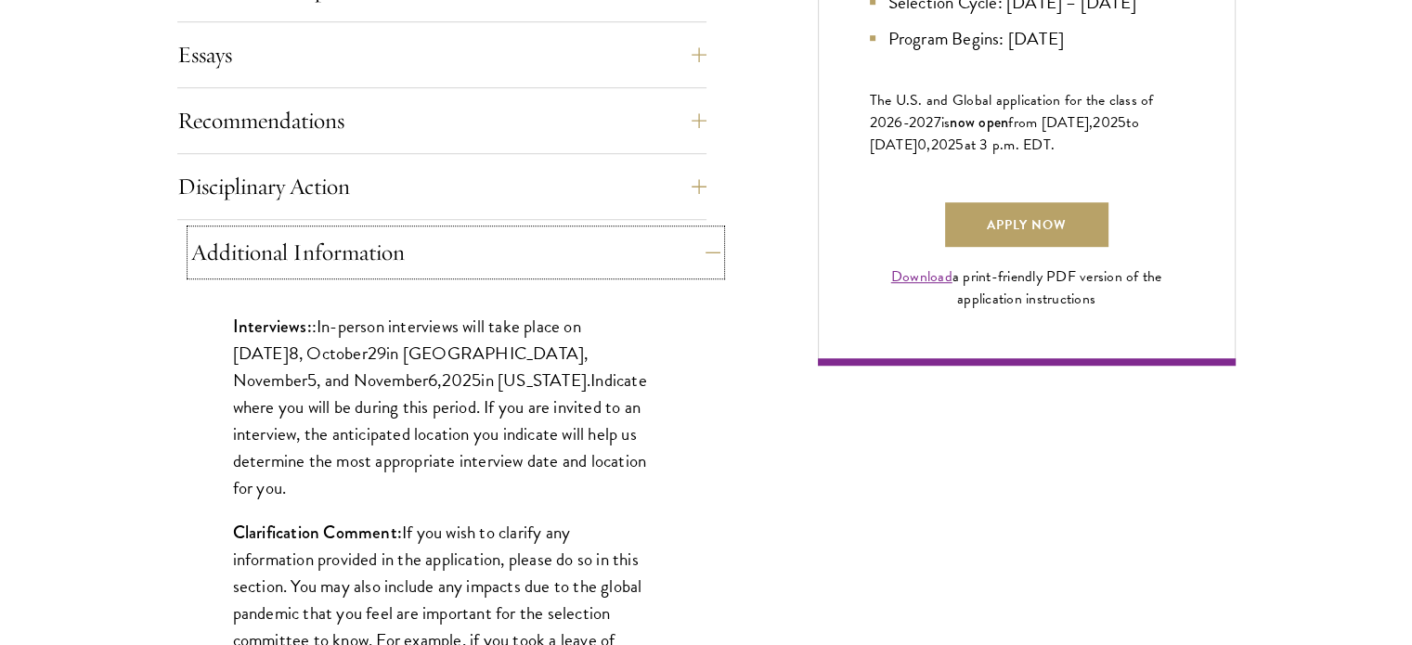
click at [404, 235] on button "Additional Information" at bounding box center [455, 252] width 529 height 45
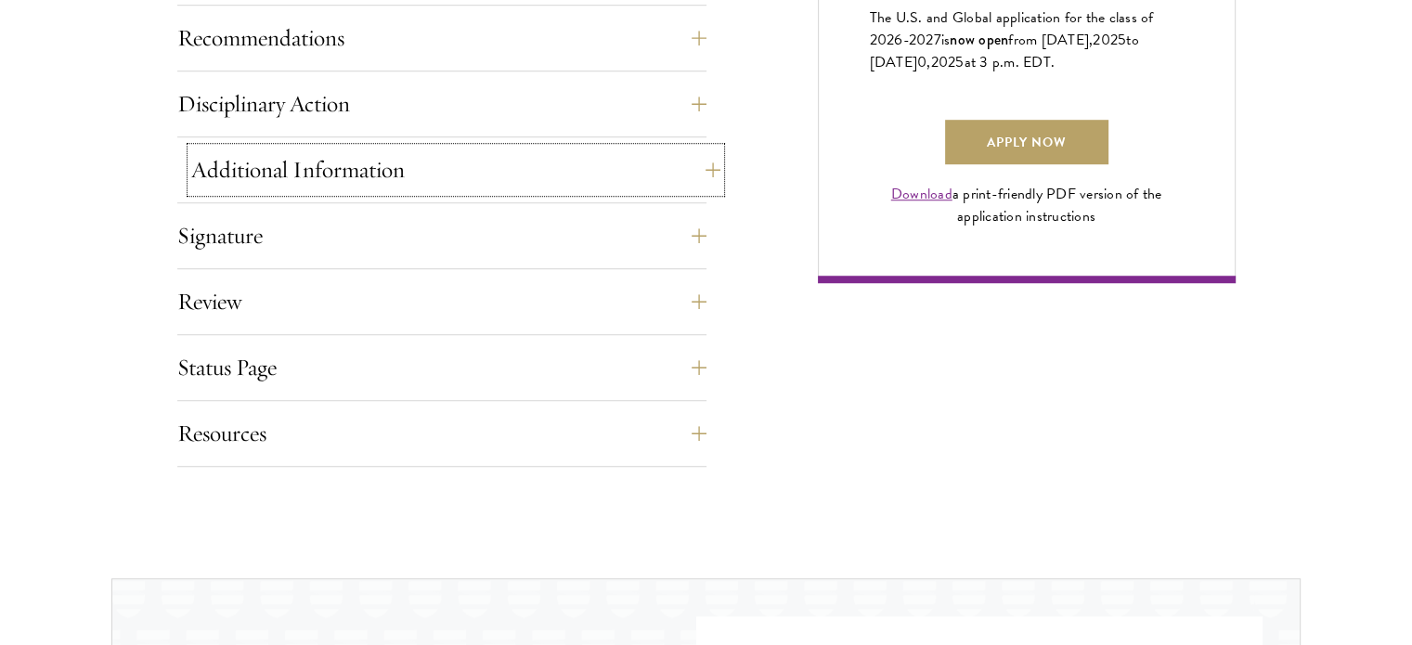
scroll to position [1391, 0]
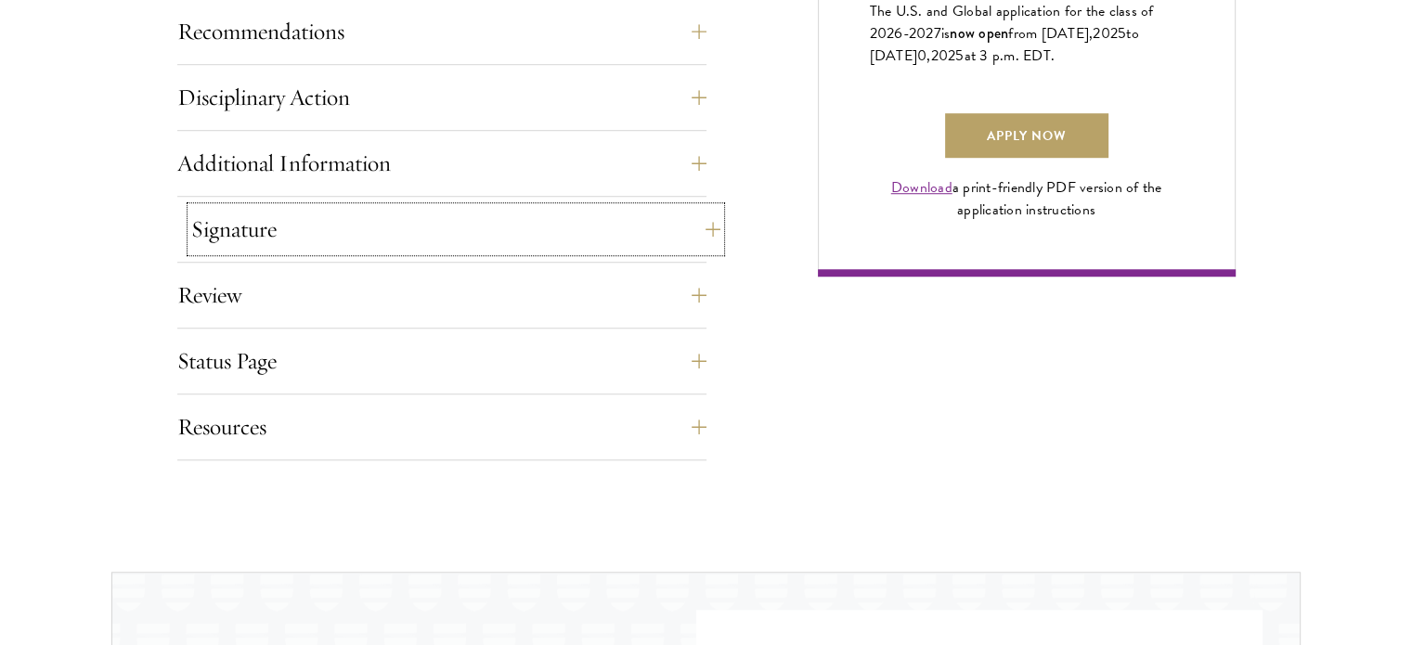
click at [358, 233] on button "Signature" at bounding box center [455, 229] width 529 height 45
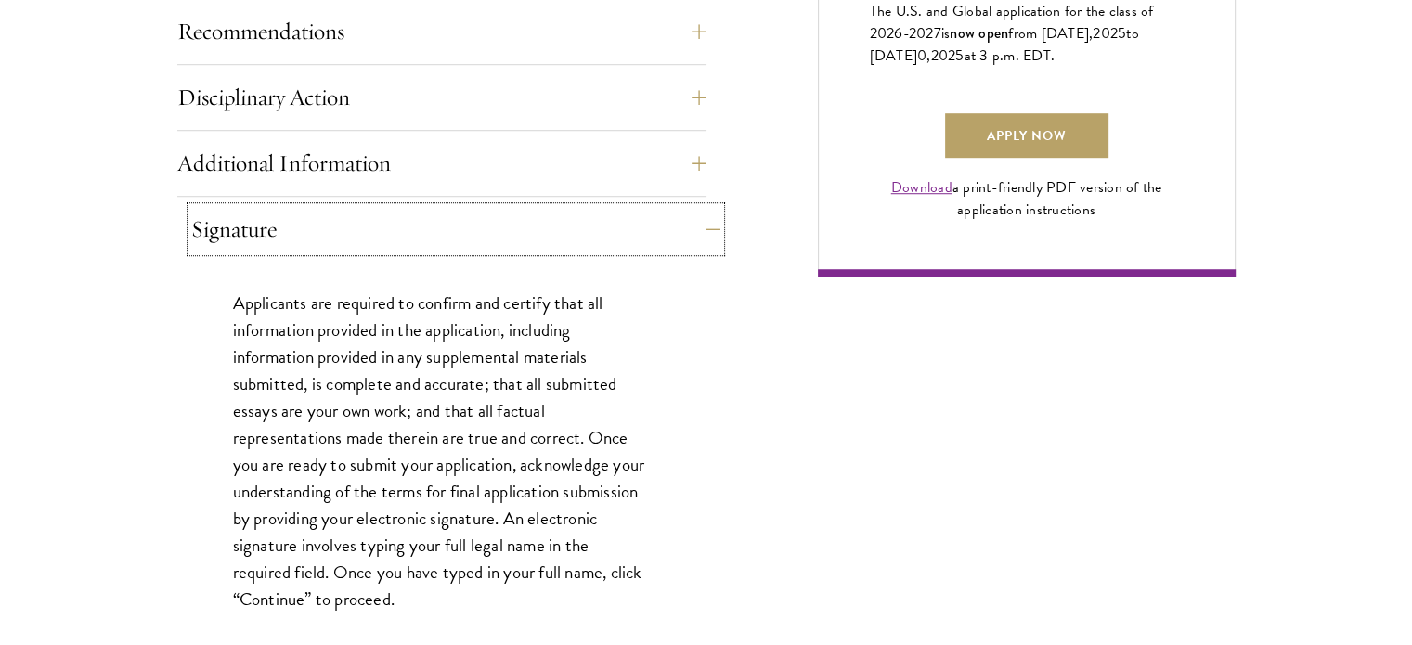
click at [358, 233] on button "Signature" at bounding box center [455, 229] width 529 height 45
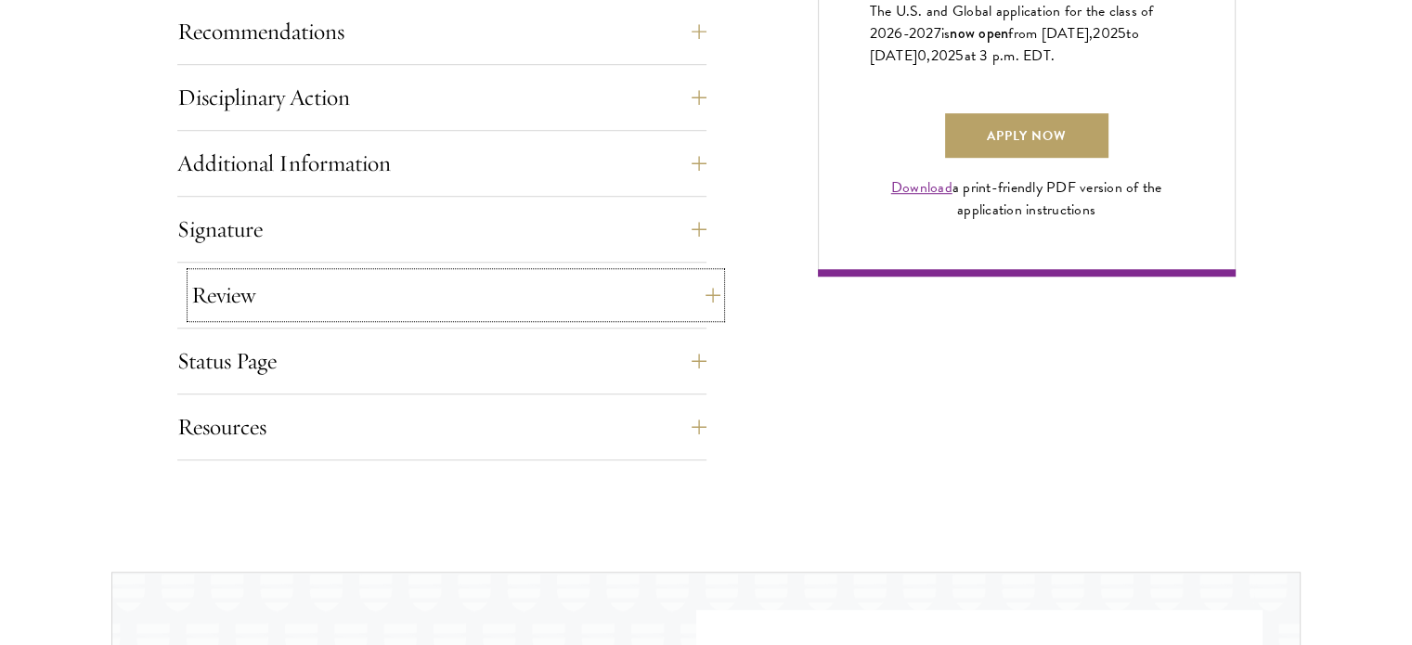
click at [335, 299] on button "Review" at bounding box center [455, 295] width 529 height 45
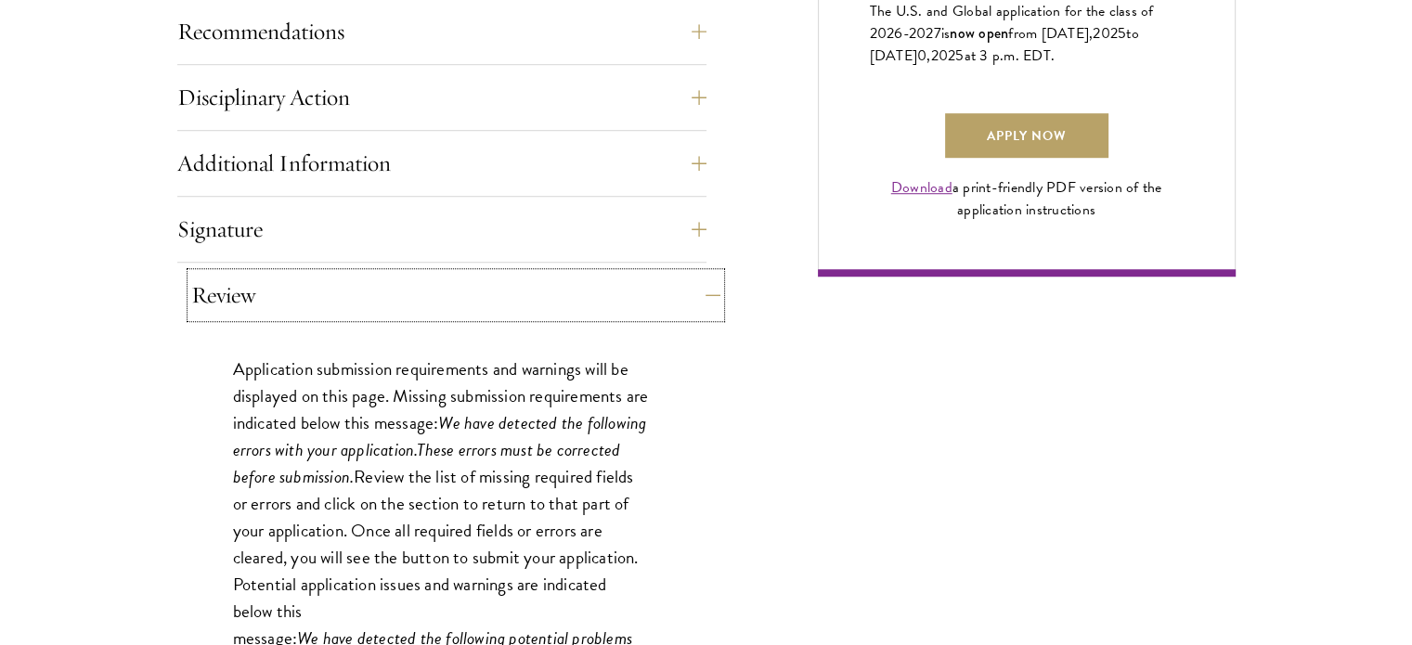
click at [335, 299] on button "Review" at bounding box center [455, 295] width 529 height 45
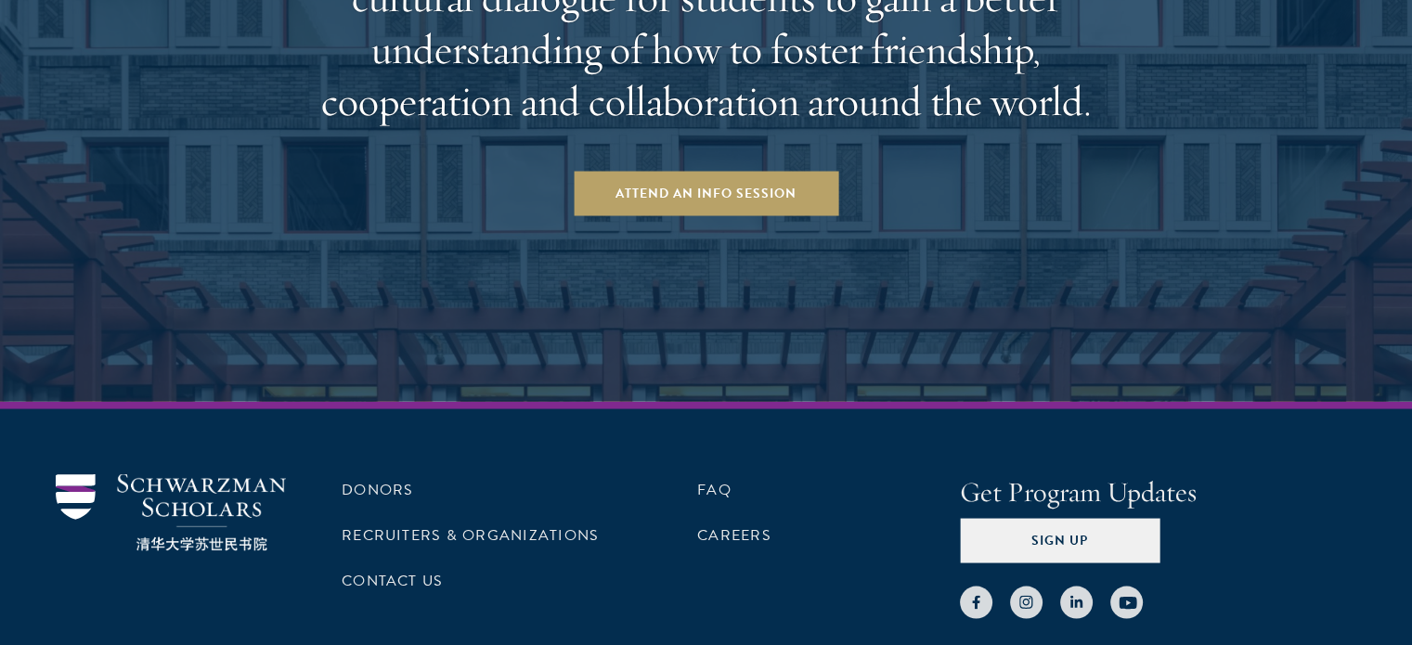
scroll to position [3640, 0]
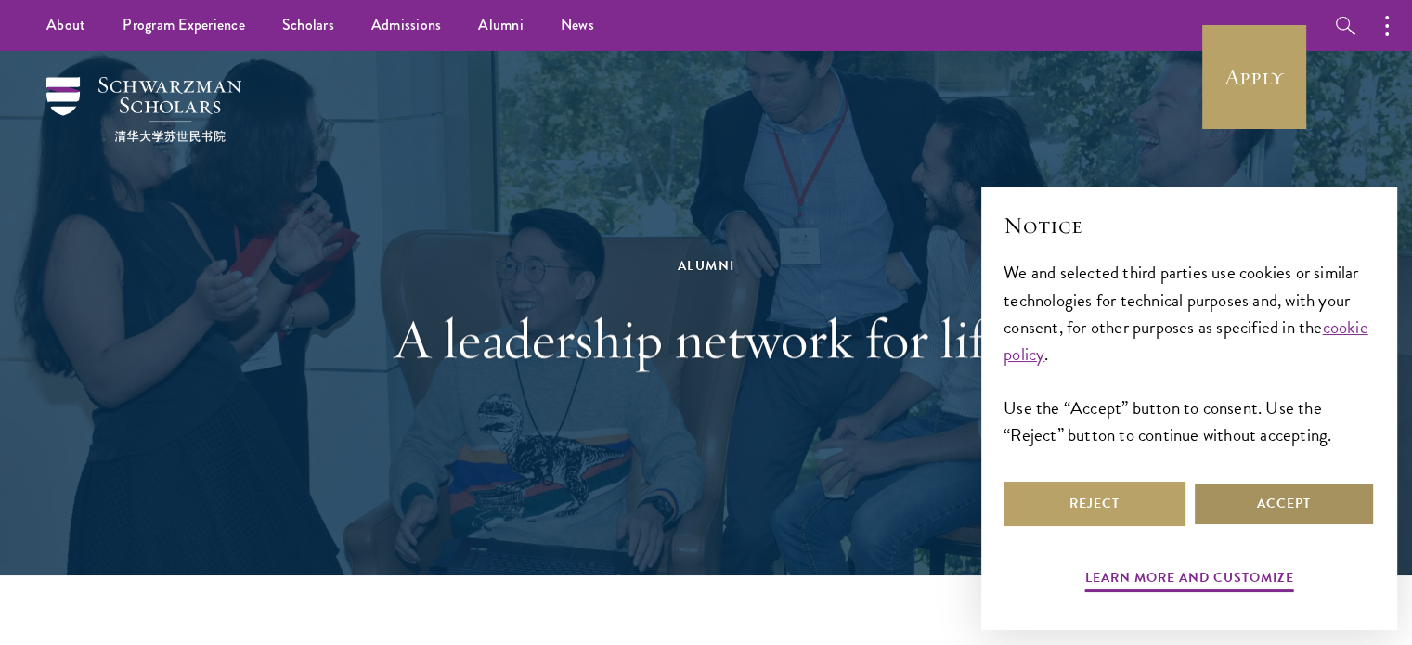
click at [1306, 494] on button "Accept" at bounding box center [1284, 504] width 182 height 45
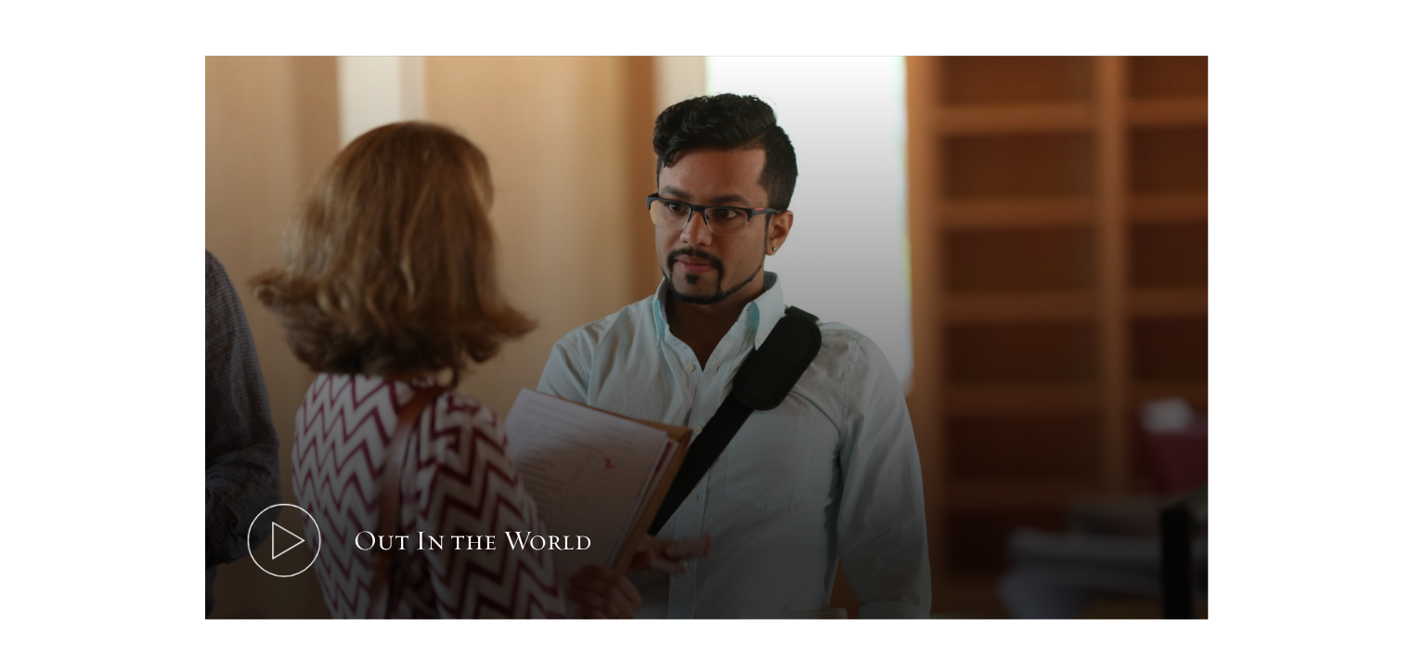
scroll to position [1060, 0]
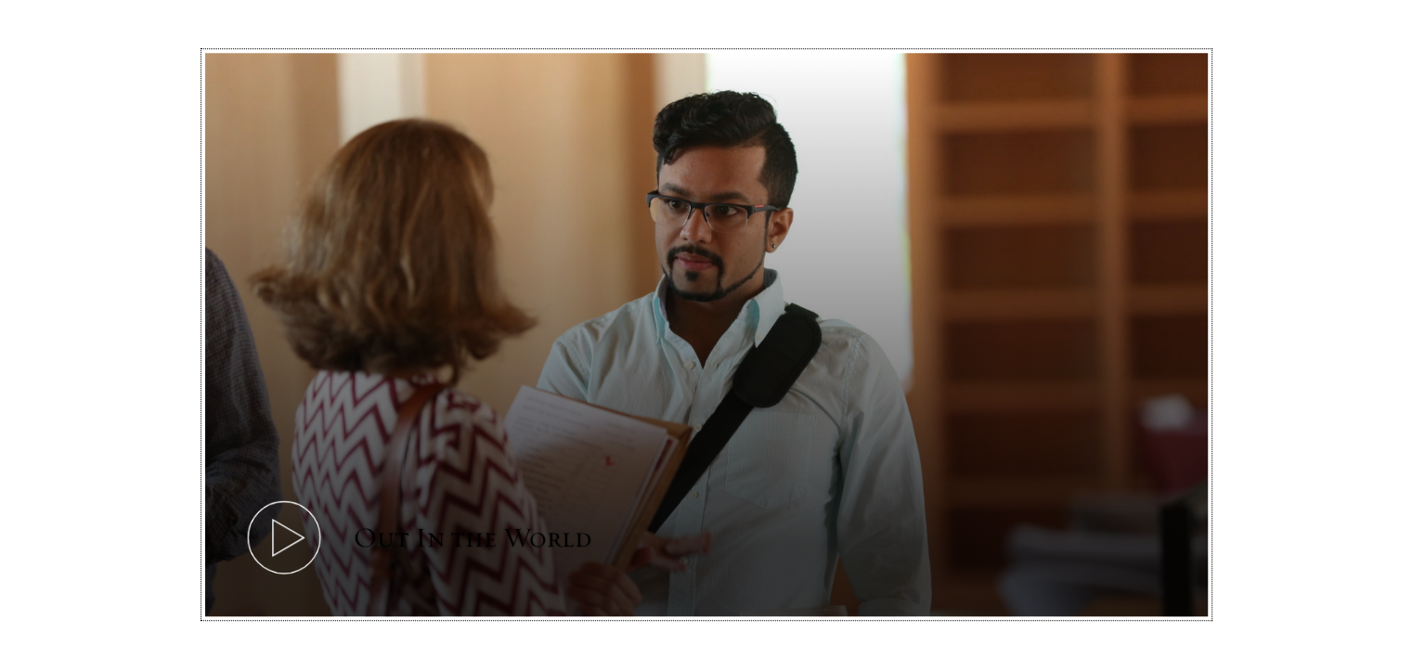
click at [248, 546] on button "Out In the World" at bounding box center [706, 335] width 1003 height 565
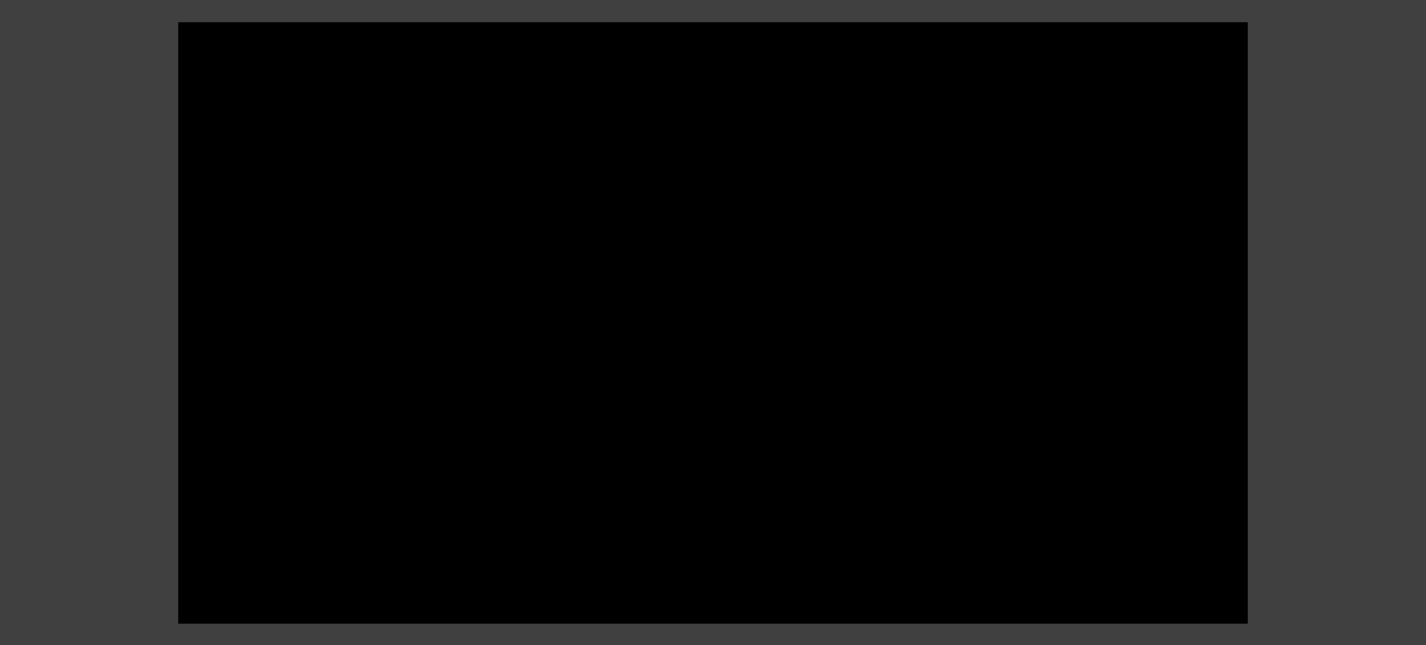
click at [1353, 270] on div at bounding box center [713, 322] width 1426 height 645
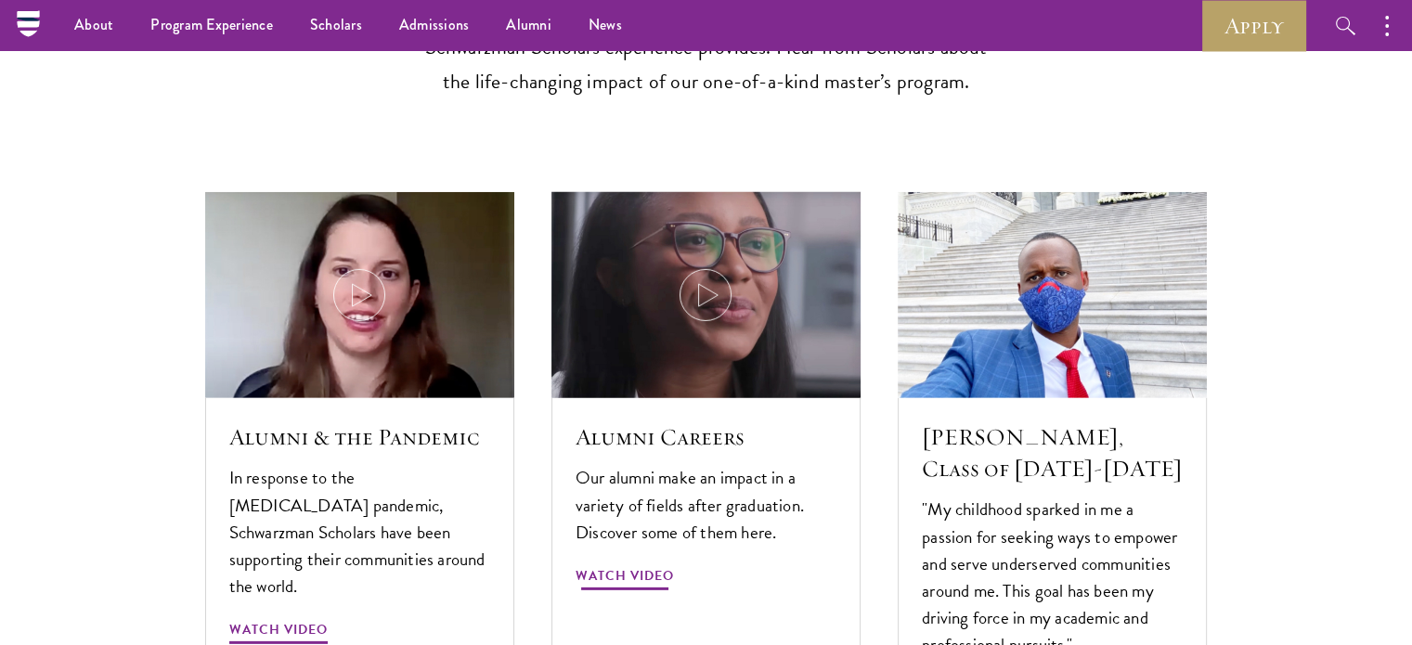
scroll to position [5515, 0]
click at [645, 565] on span "Watch Video" at bounding box center [625, 579] width 98 height 29
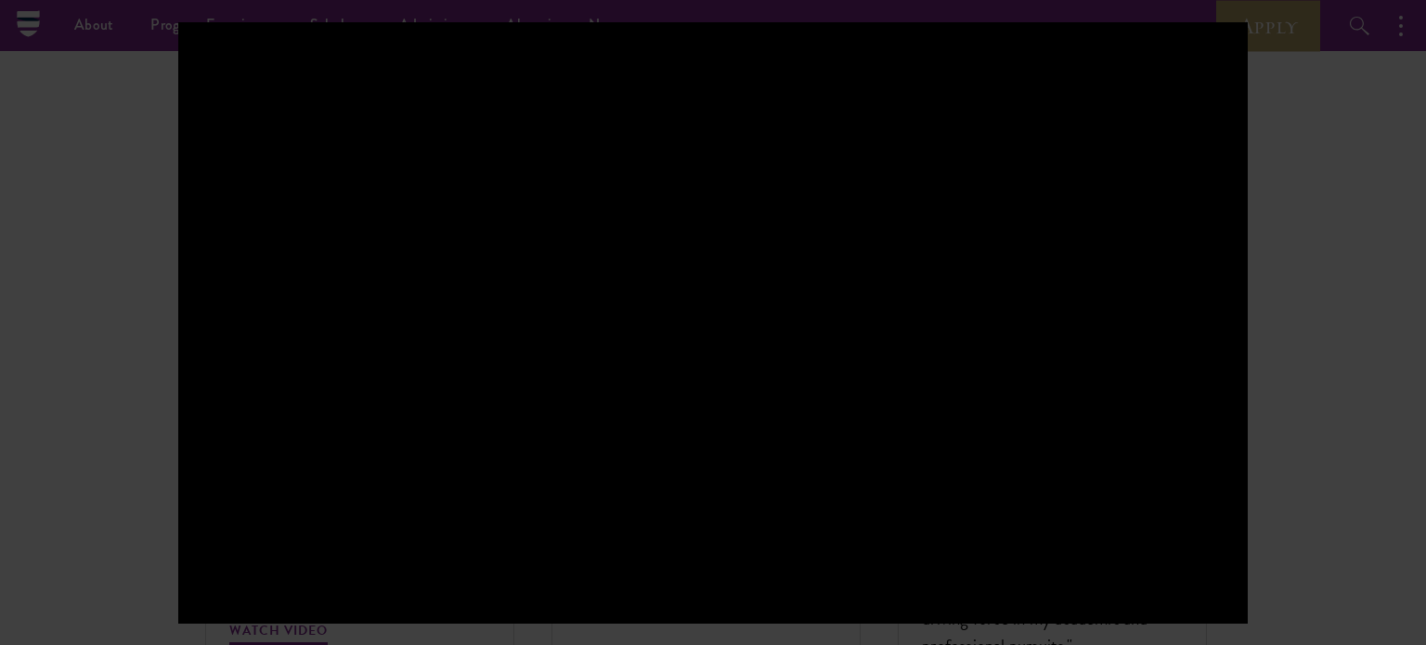
click at [1390, 348] on div at bounding box center [713, 322] width 1426 height 645
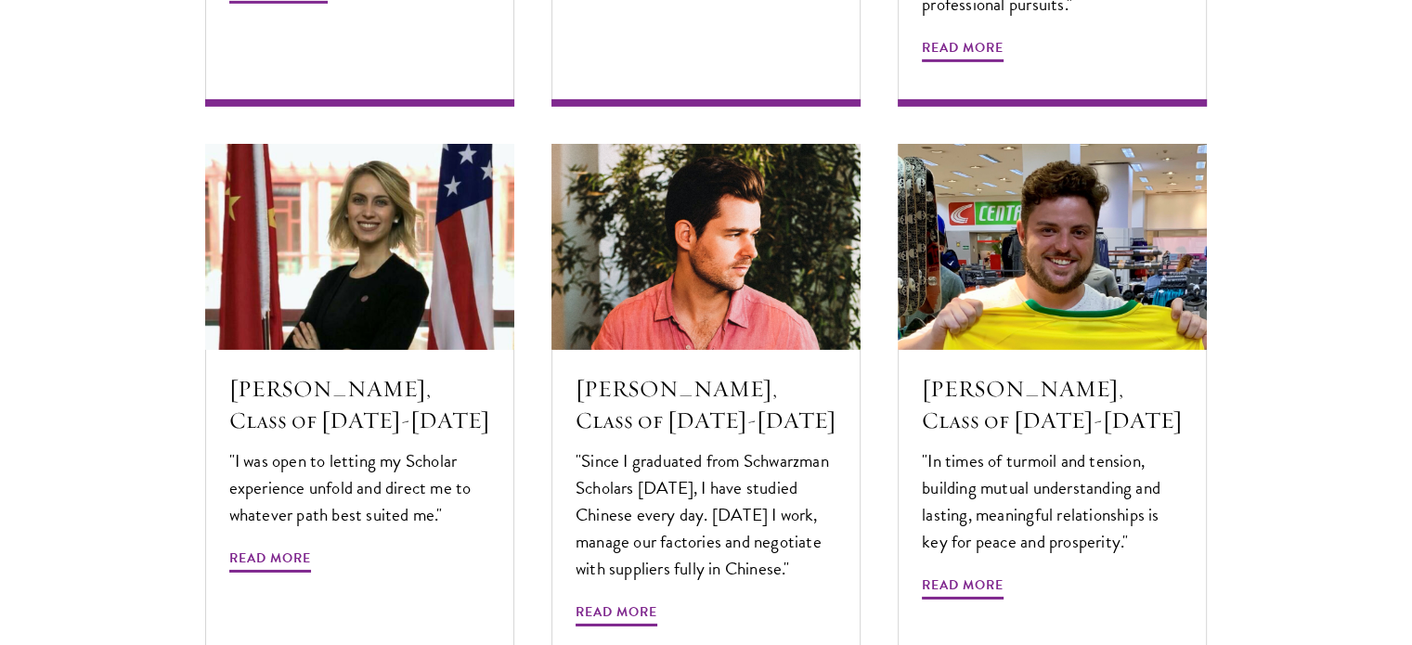
scroll to position [6165, 0]
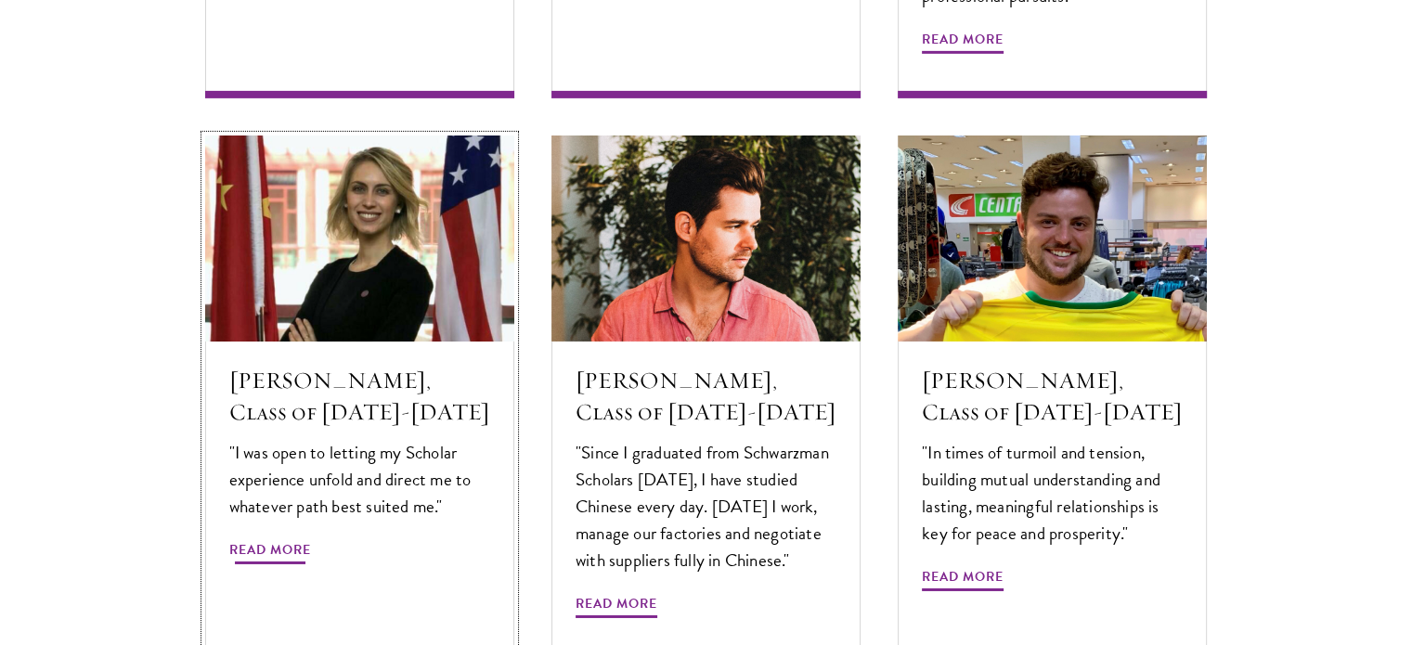
click at [265, 539] on span "Read More" at bounding box center [270, 553] width 82 height 29
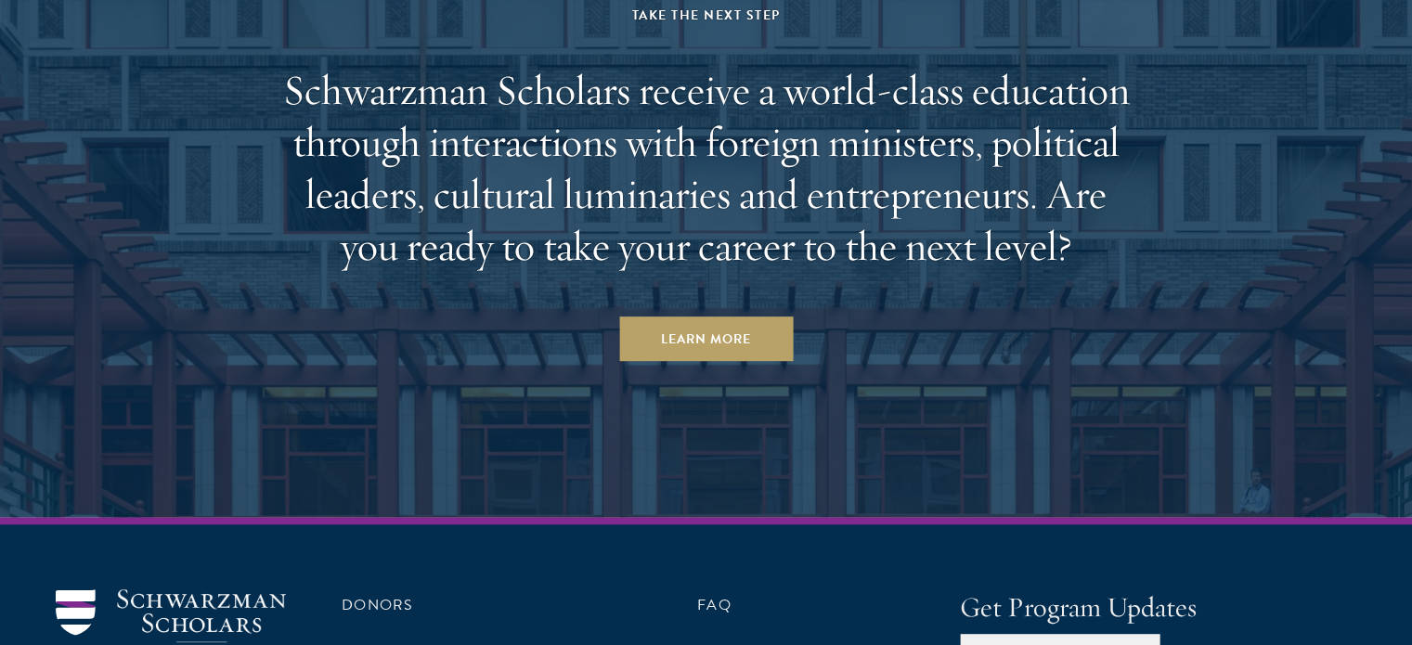
scroll to position [8160, 0]
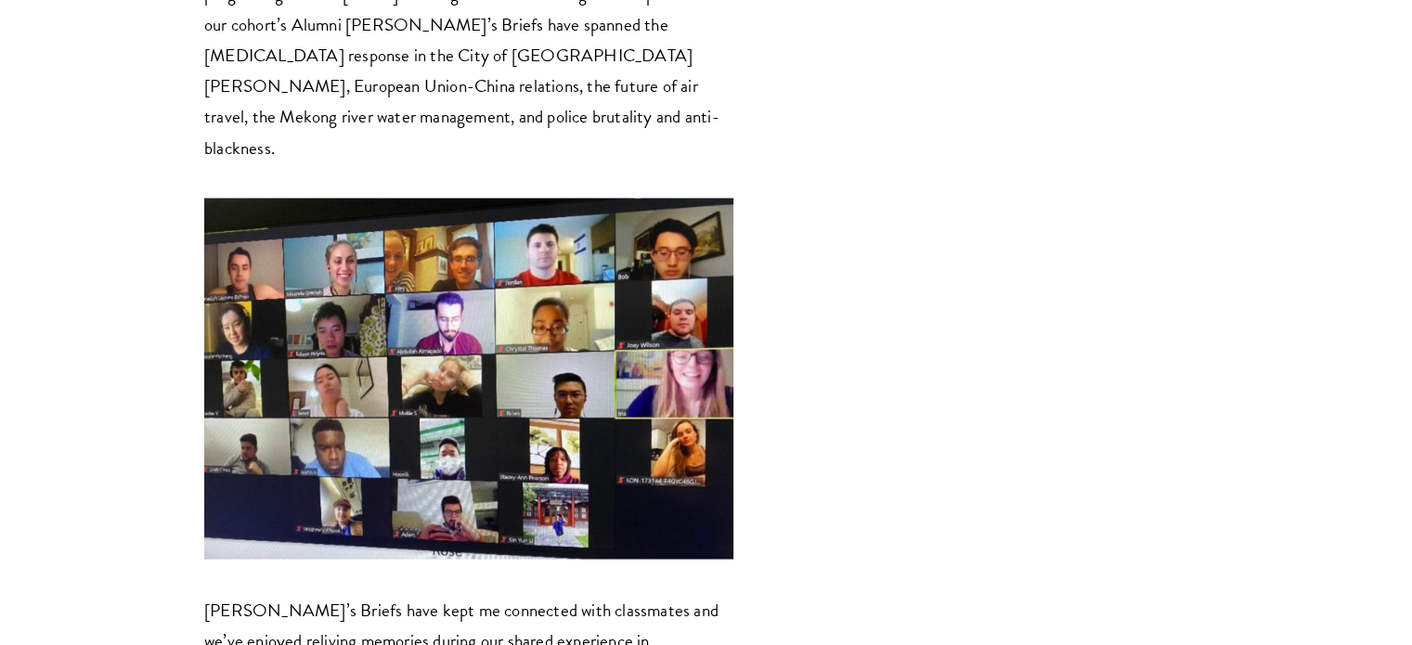
scroll to position [3386, 0]
